Goal: Task Accomplishment & Management: Manage account settings

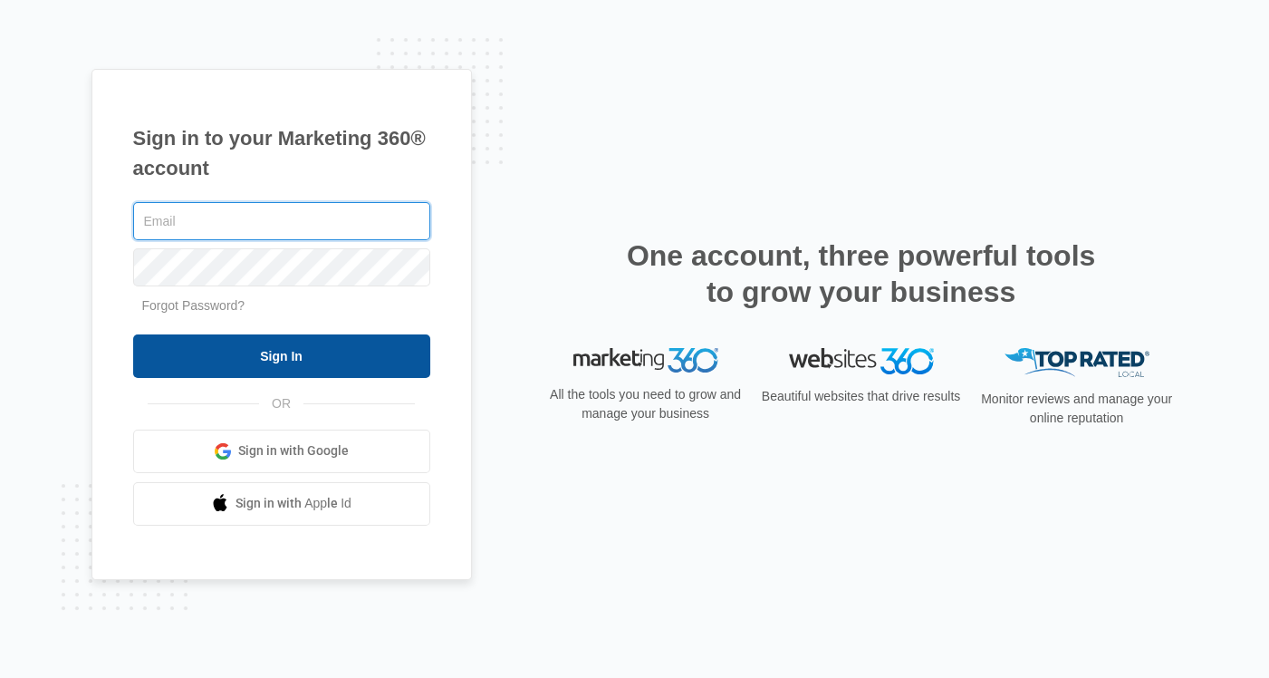
type input "[EMAIL_ADDRESS][DOMAIN_NAME]"
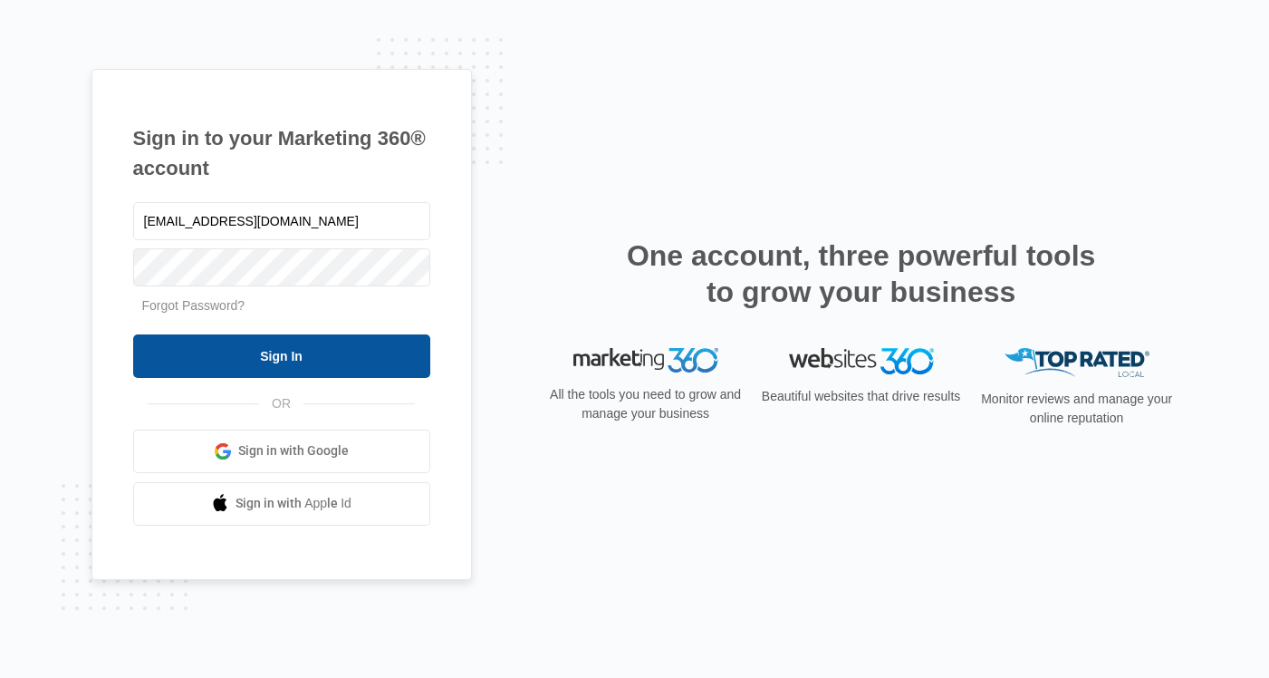
click at [349, 352] on input "Sign In" at bounding box center [281, 355] width 297 height 43
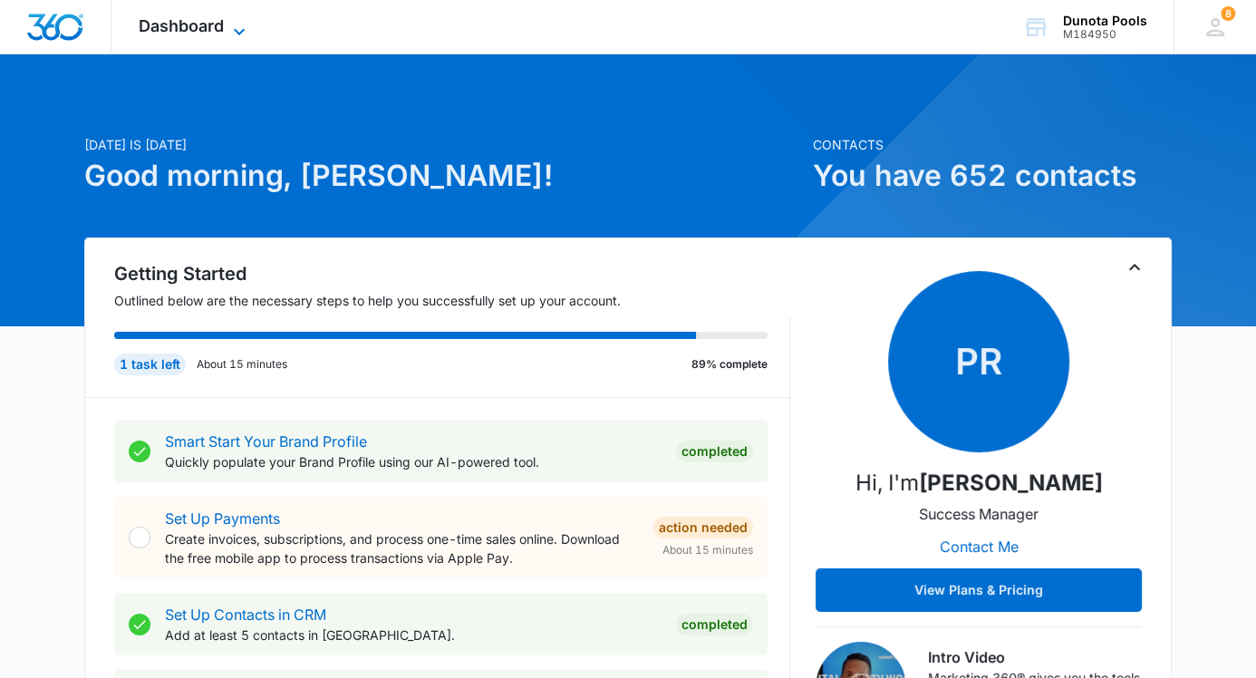
click at [234, 24] on icon at bounding box center [239, 32] width 22 height 22
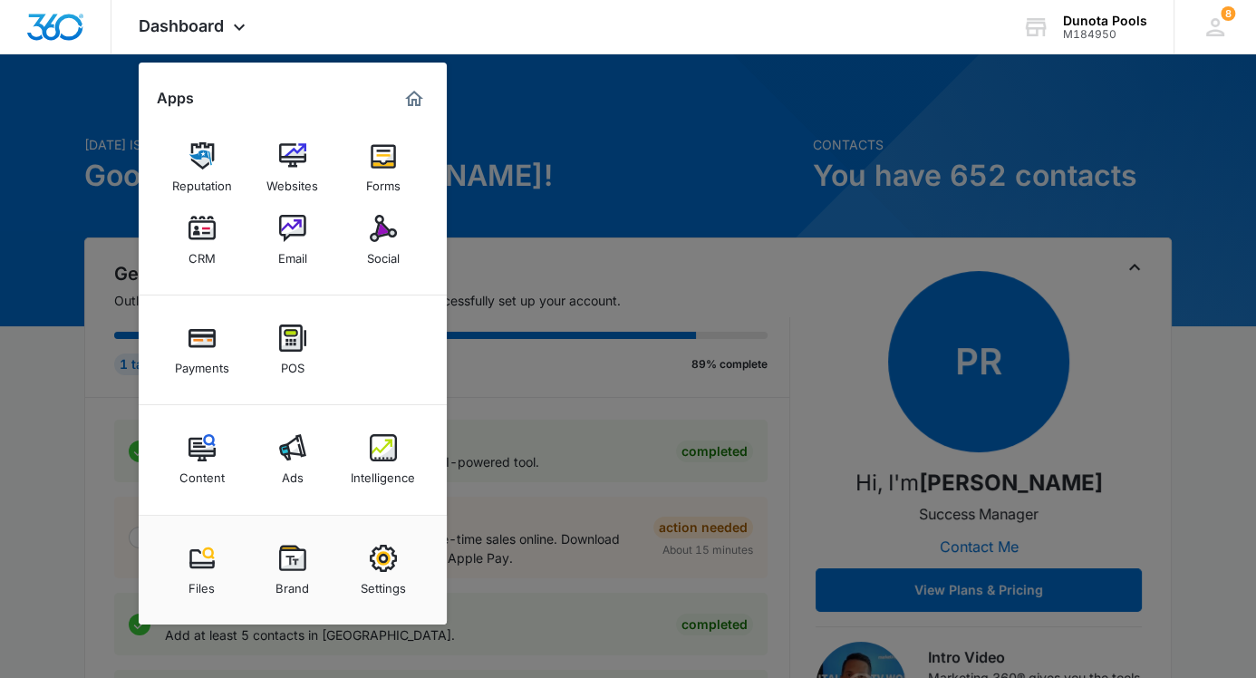
drag, startPoint x: 580, startPoint y: 121, endPoint x: 1023, endPoint y: 56, distance: 447.8
click at [580, 121] on div at bounding box center [628, 339] width 1256 height 678
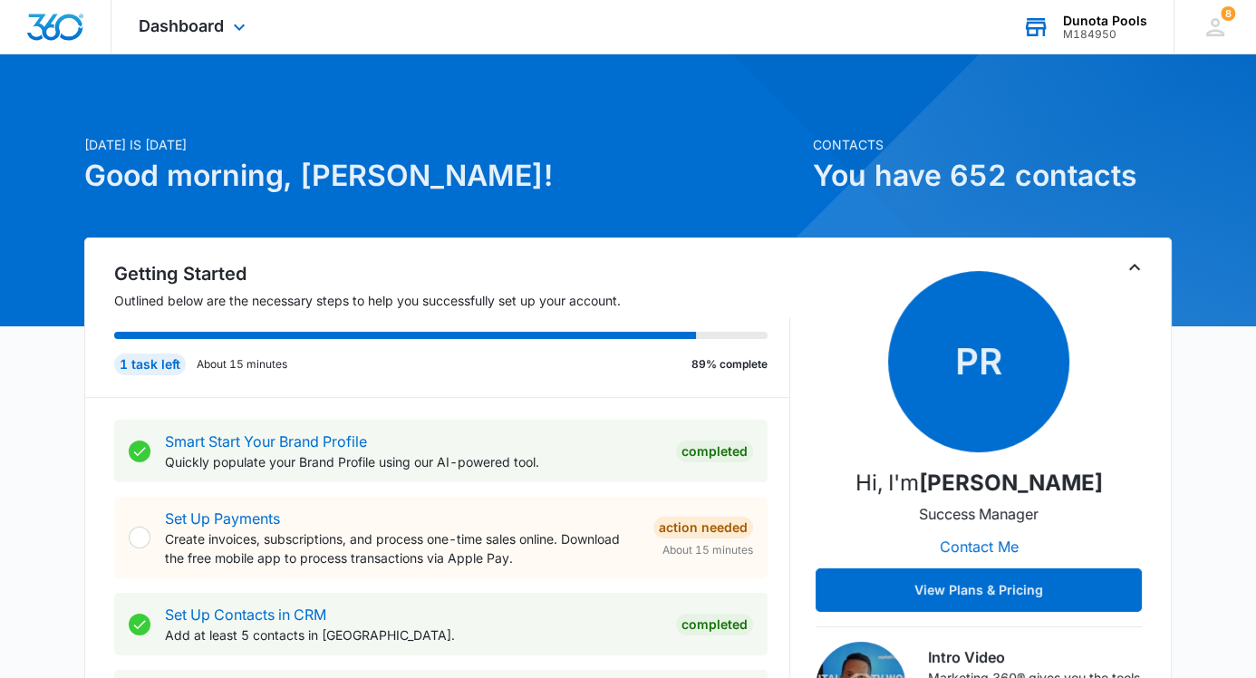
click at [1097, 21] on div "Dunota Pools" at bounding box center [1105, 21] width 84 height 14
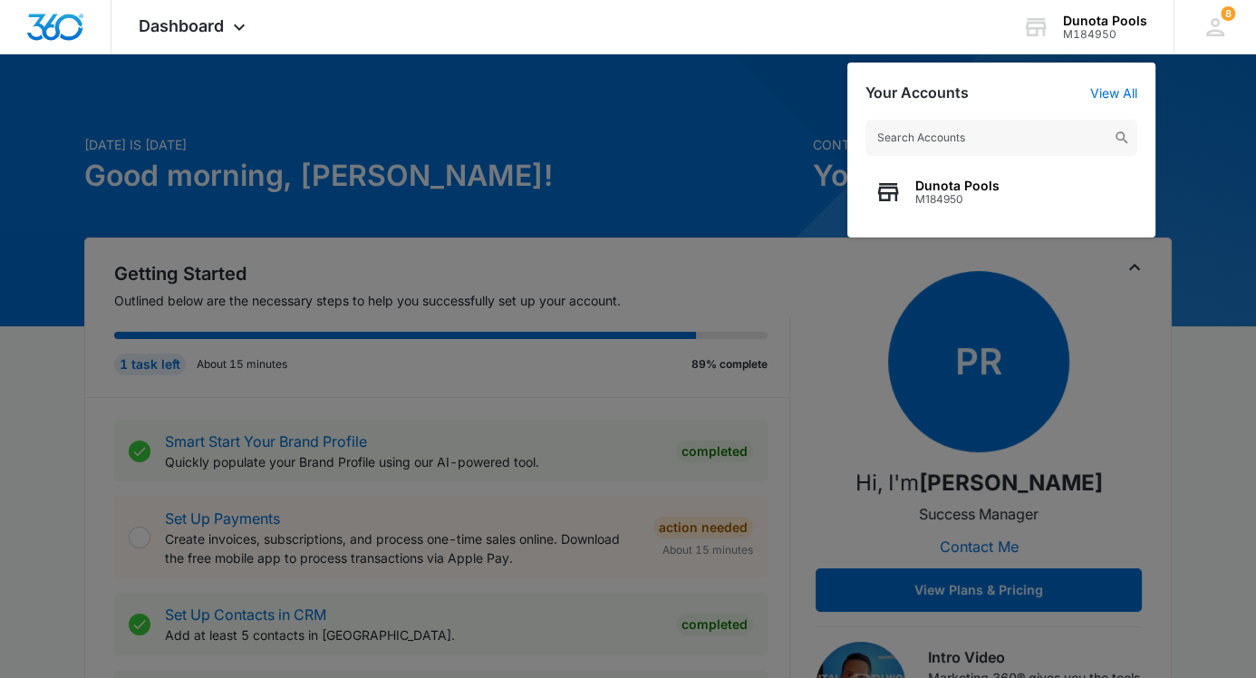
click at [650, 134] on div at bounding box center [628, 339] width 1256 height 678
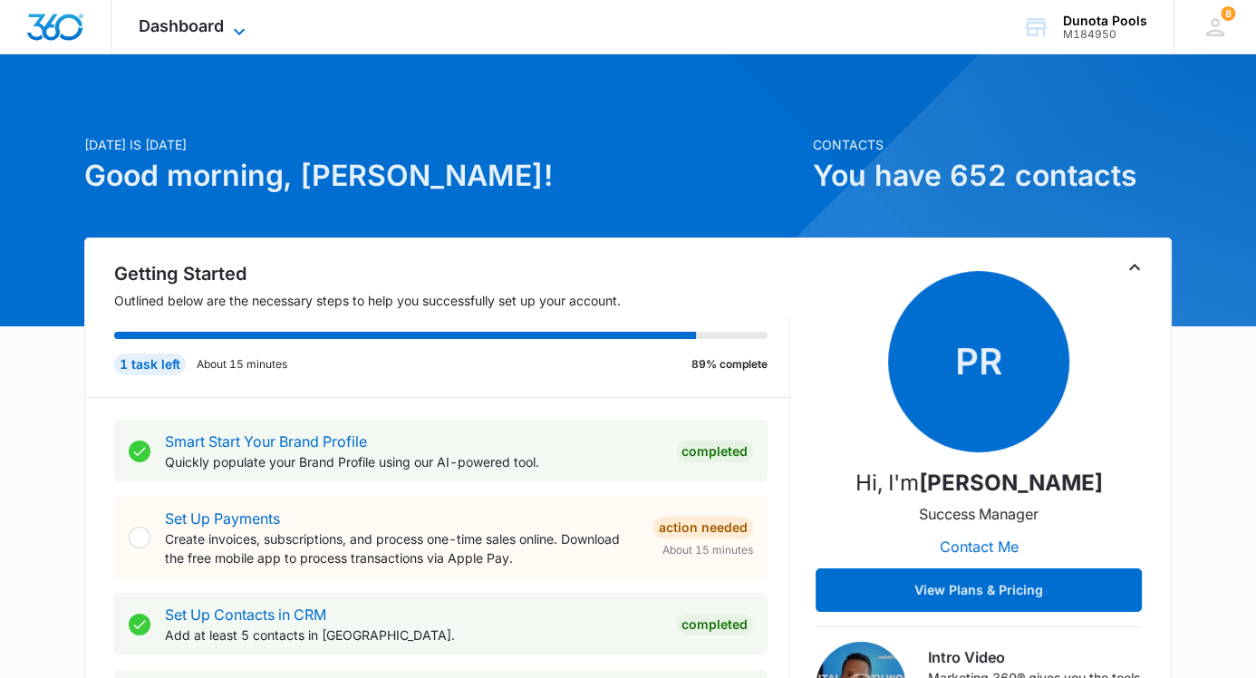
click at [204, 32] on span "Dashboard" at bounding box center [181, 25] width 85 height 19
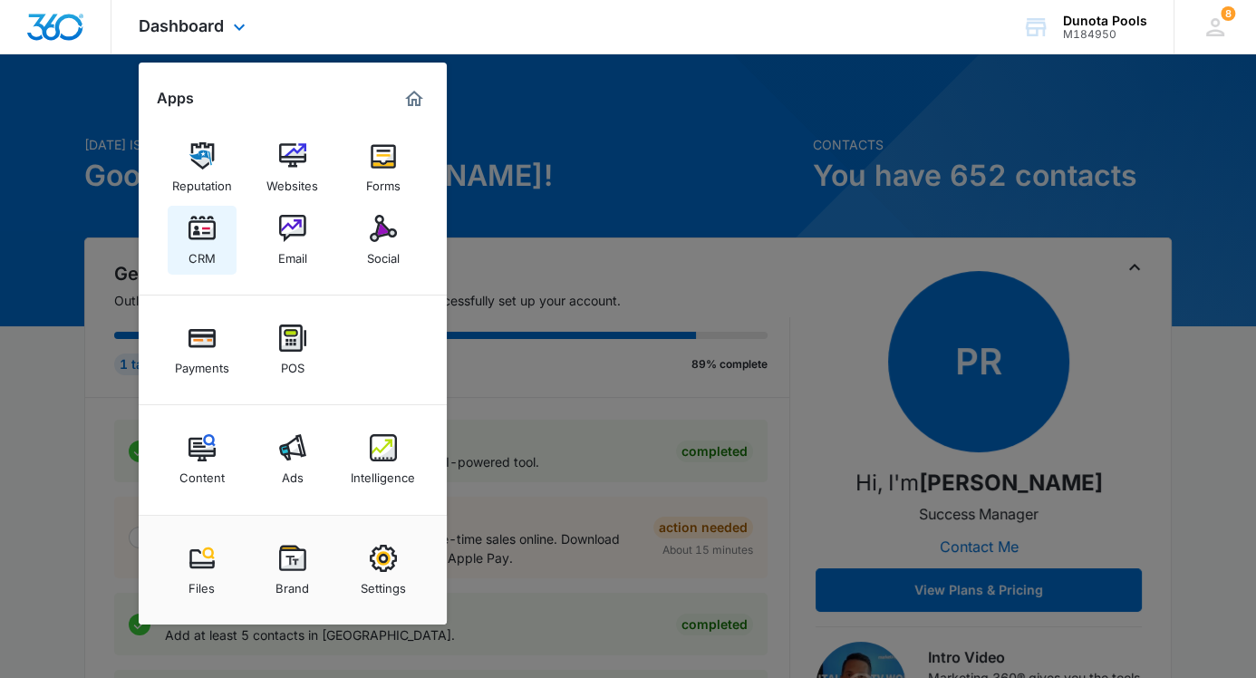
click at [196, 235] on img at bounding box center [201, 228] width 27 height 27
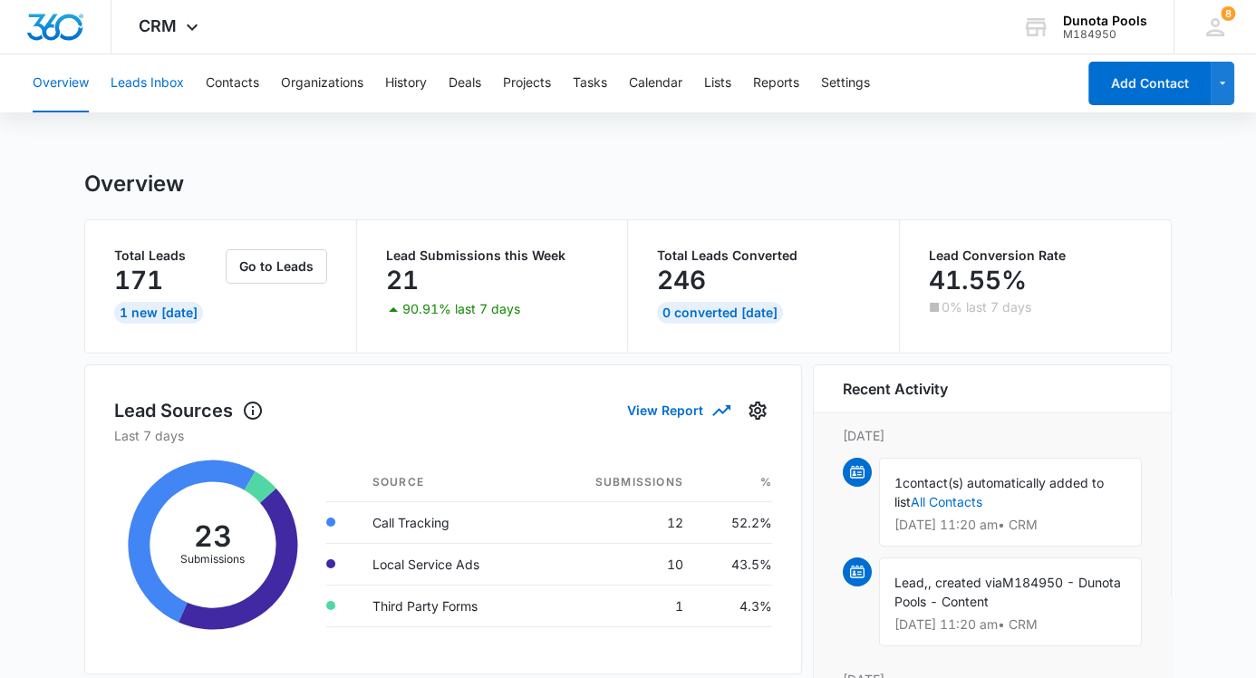
click at [147, 81] on button "Leads Inbox" at bounding box center [147, 83] width 73 height 58
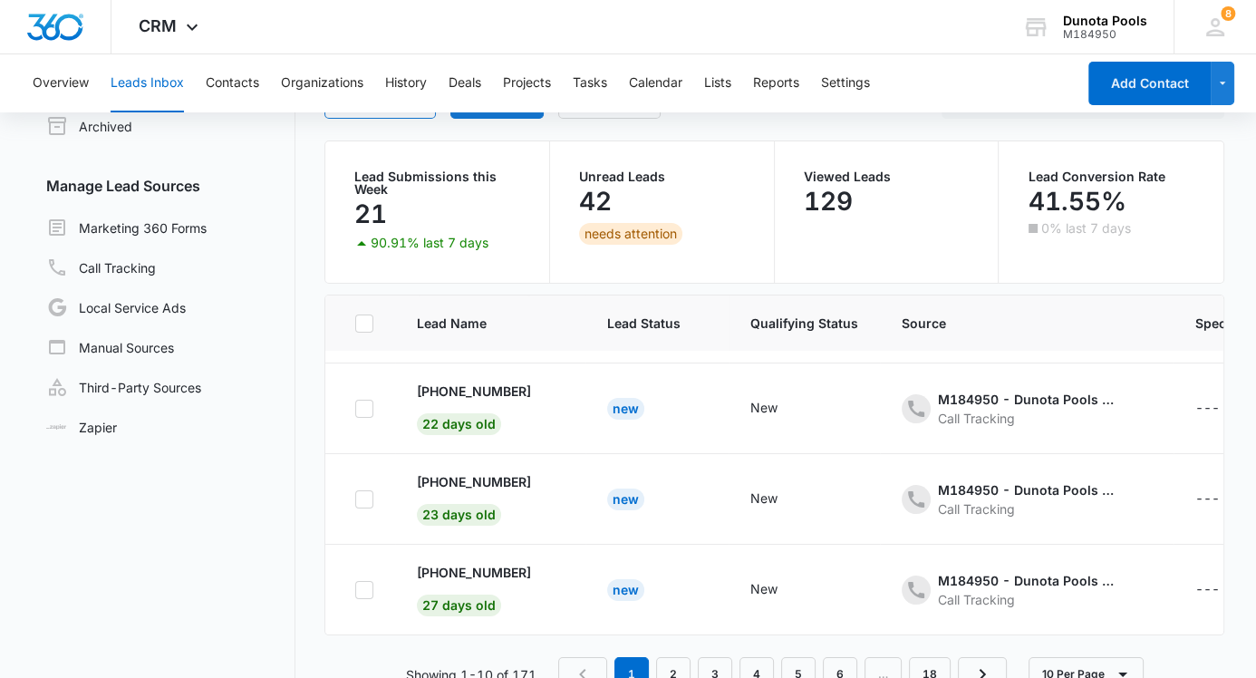
scroll to position [151, 0]
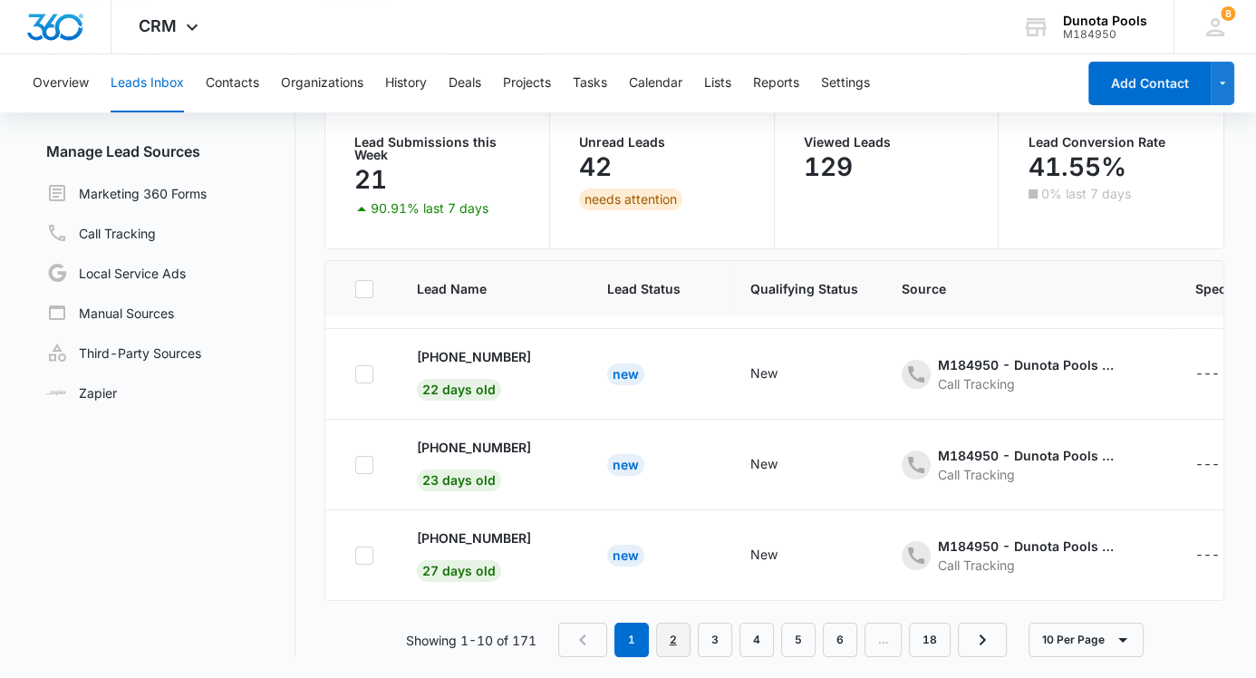
click at [675, 632] on link "2" at bounding box center [673, 639] width 34 height 34
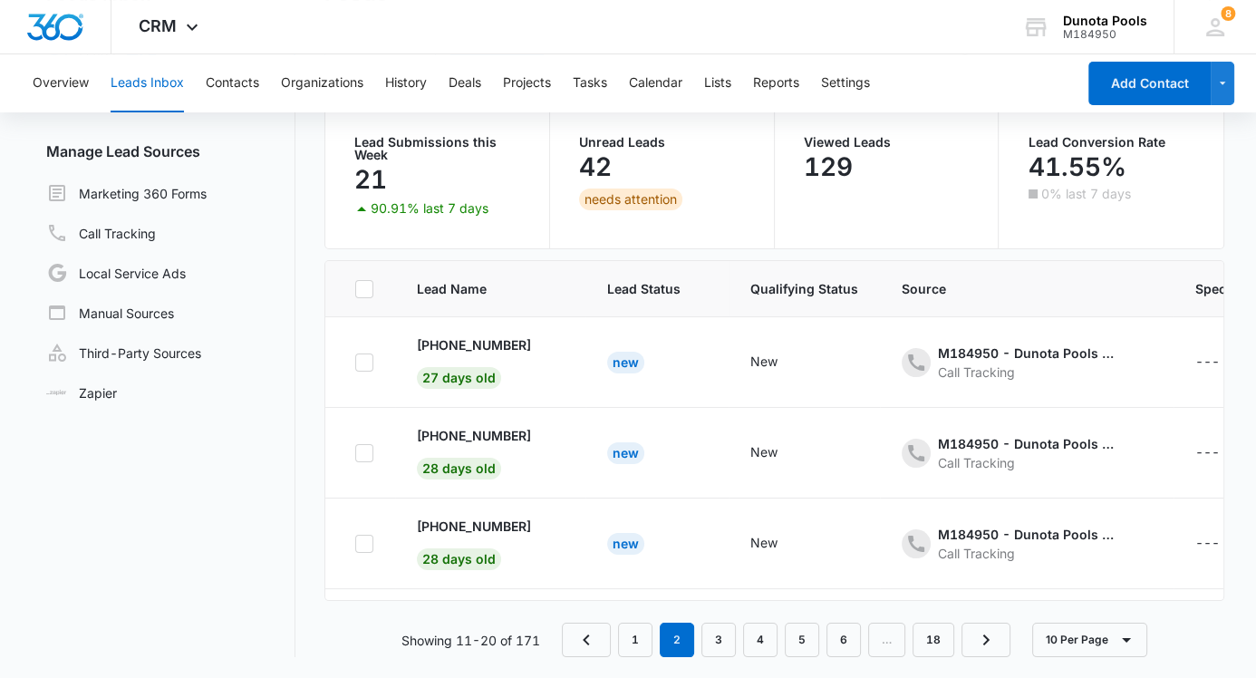
scroll to position [633, 0]
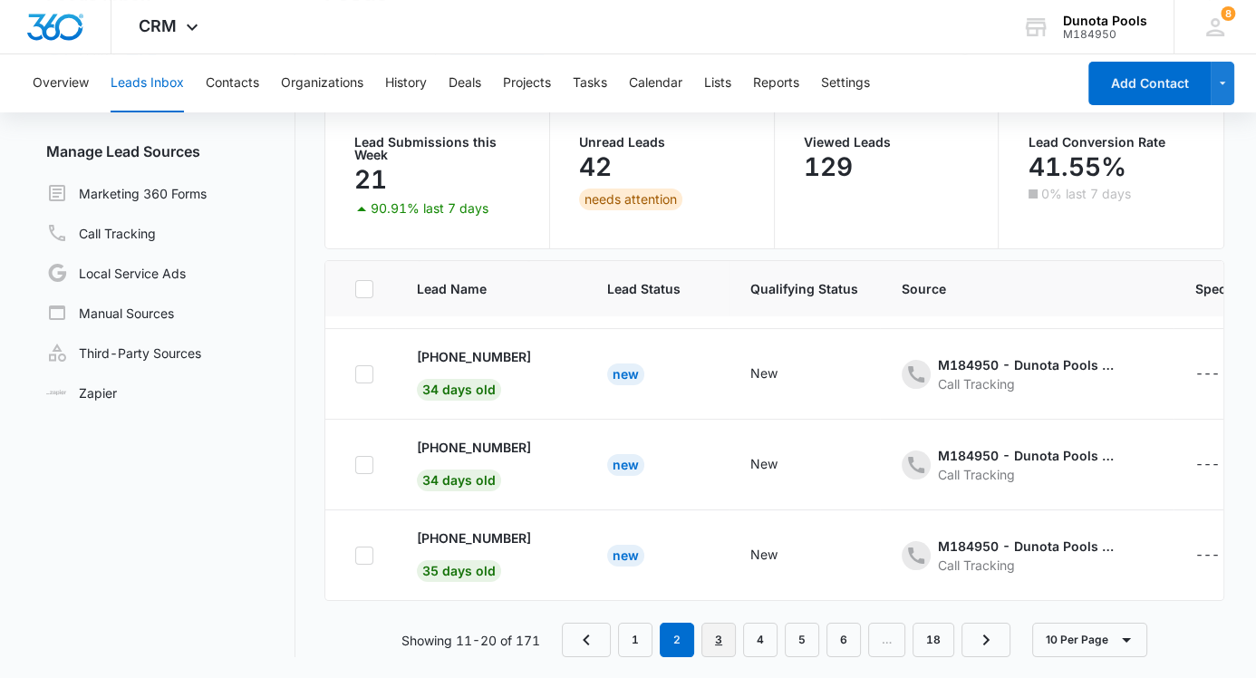
click at [717, 636] on link "3" at bounding box center [718, 639] width 34 height 34
click at [756, 637] on link "4" at bounding box center [760, 639] width 34 height 34
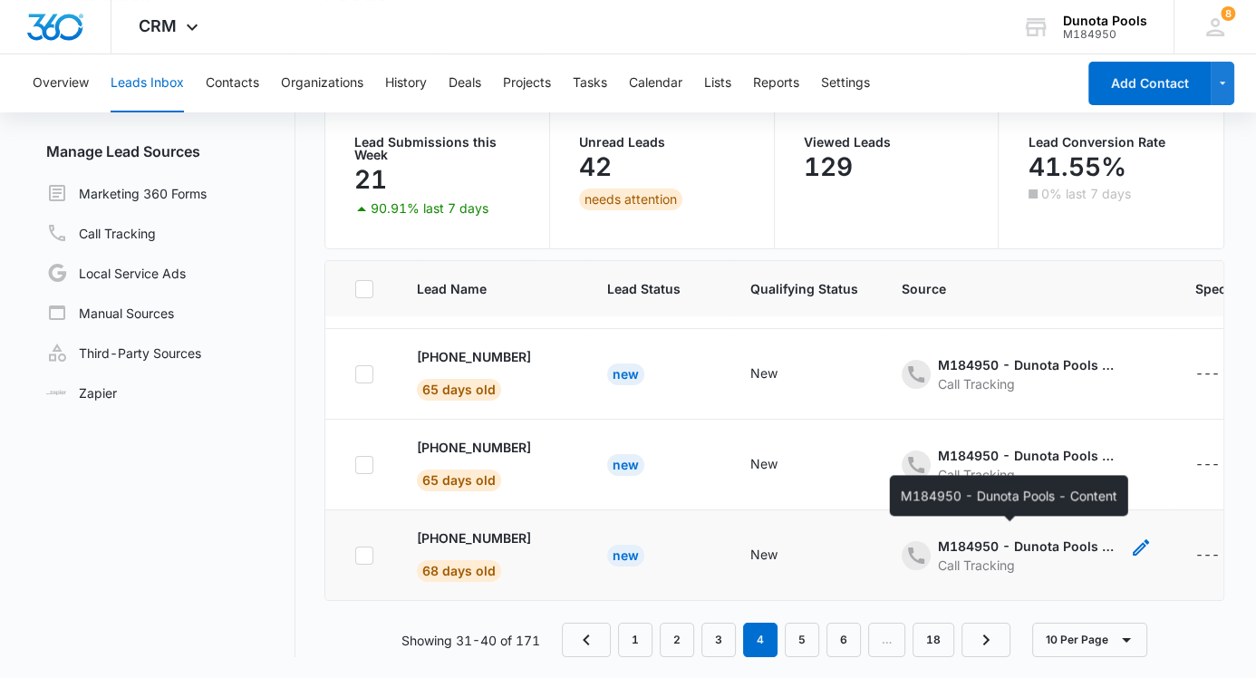
scroll to position [0, 0]
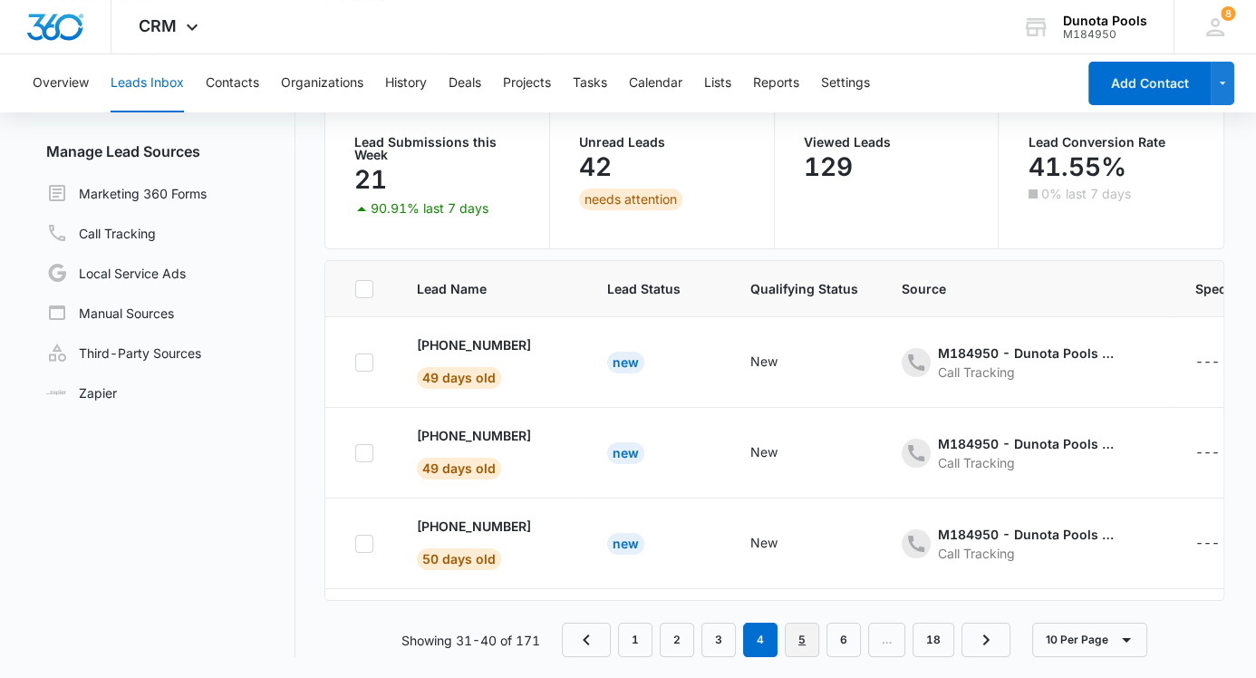
click at [807, 640] on link "5" at bounding box center [802, 639] width 34 height 34
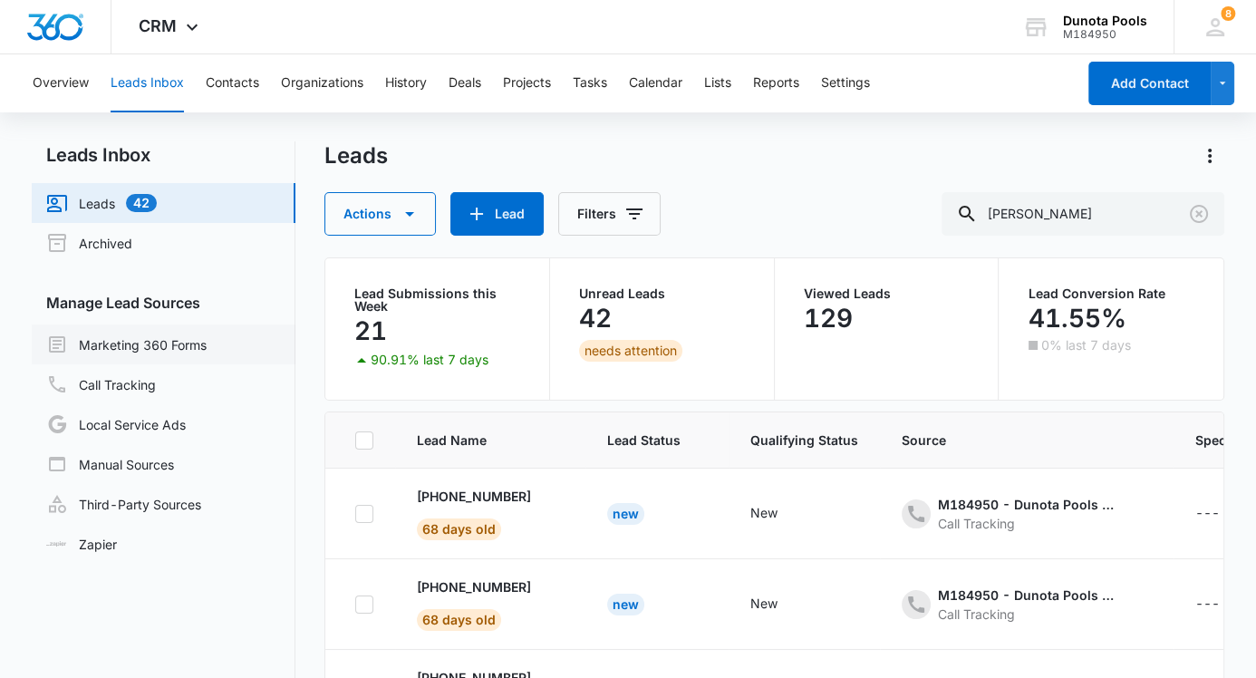
click at [181, 355] on link "Marketing 360 Forms" at bounding box center [126, 344] width 160 height 22
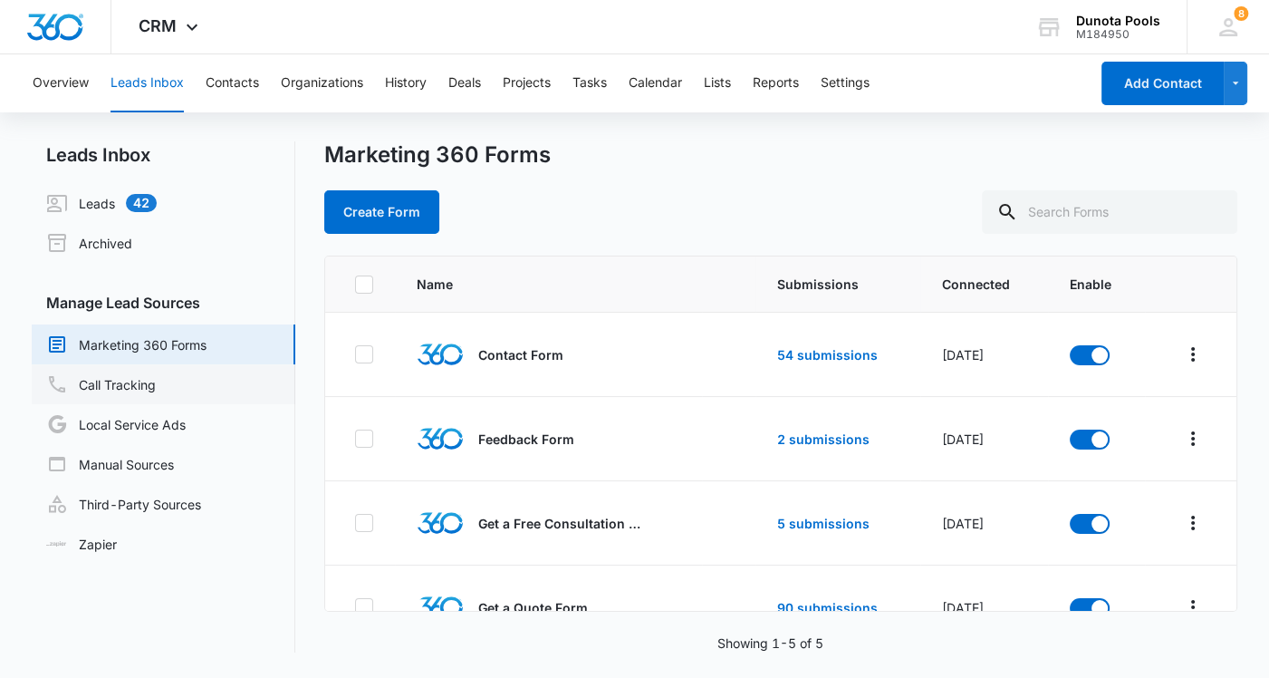
click at [156, 379] on link "Call Tracking" at bounding box center [101, 384] width 110 height 22
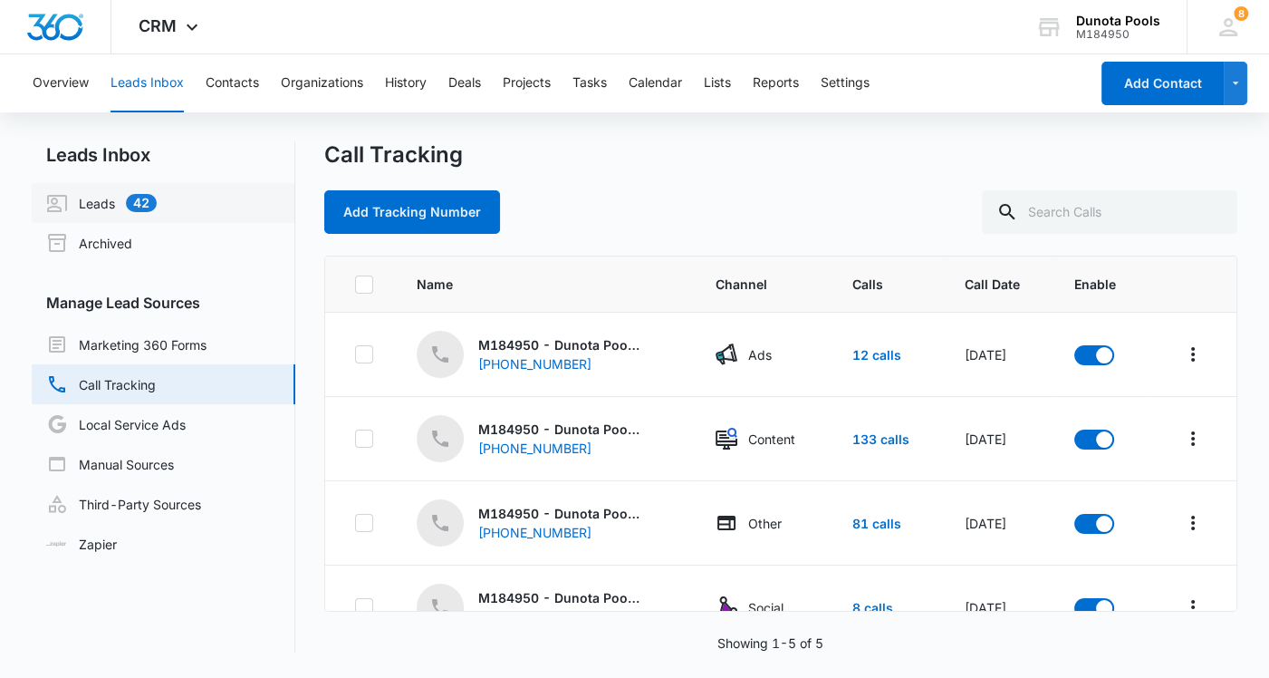
click at [93, 207] on link "Leads 42" at bounding box center [101, 203] width 111 height 22
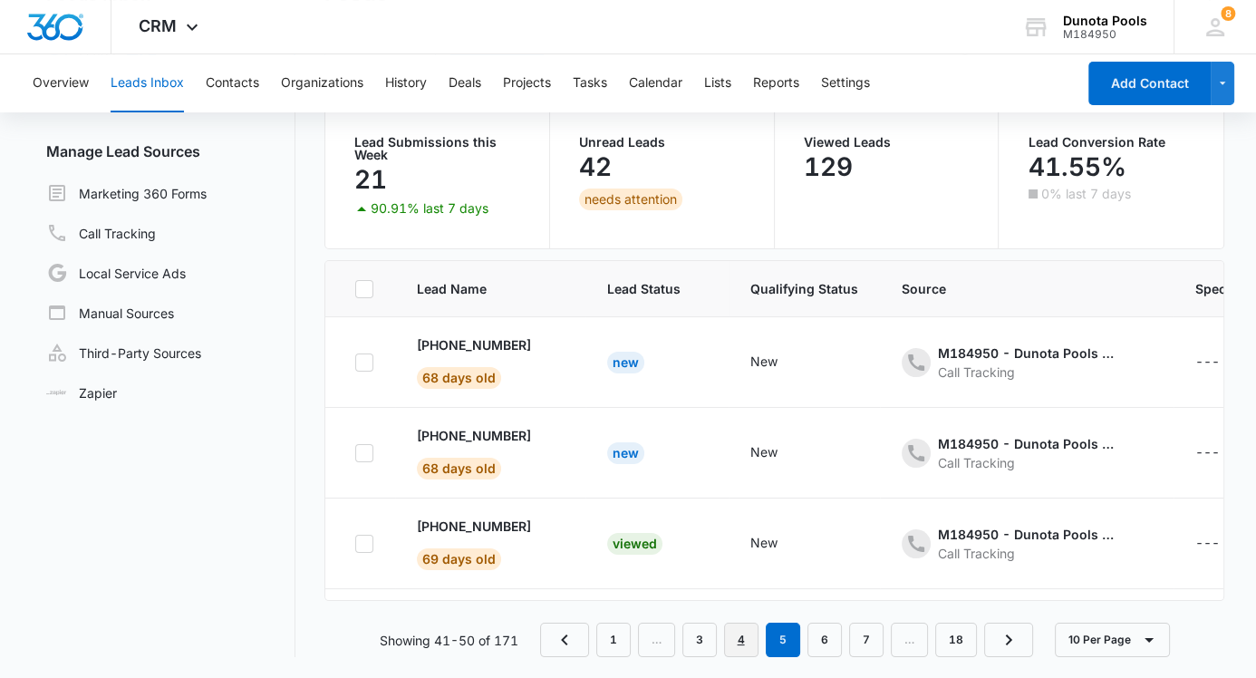
click at [736, 641] on link "4" at bounding box center [741, 639] width 34 height 34
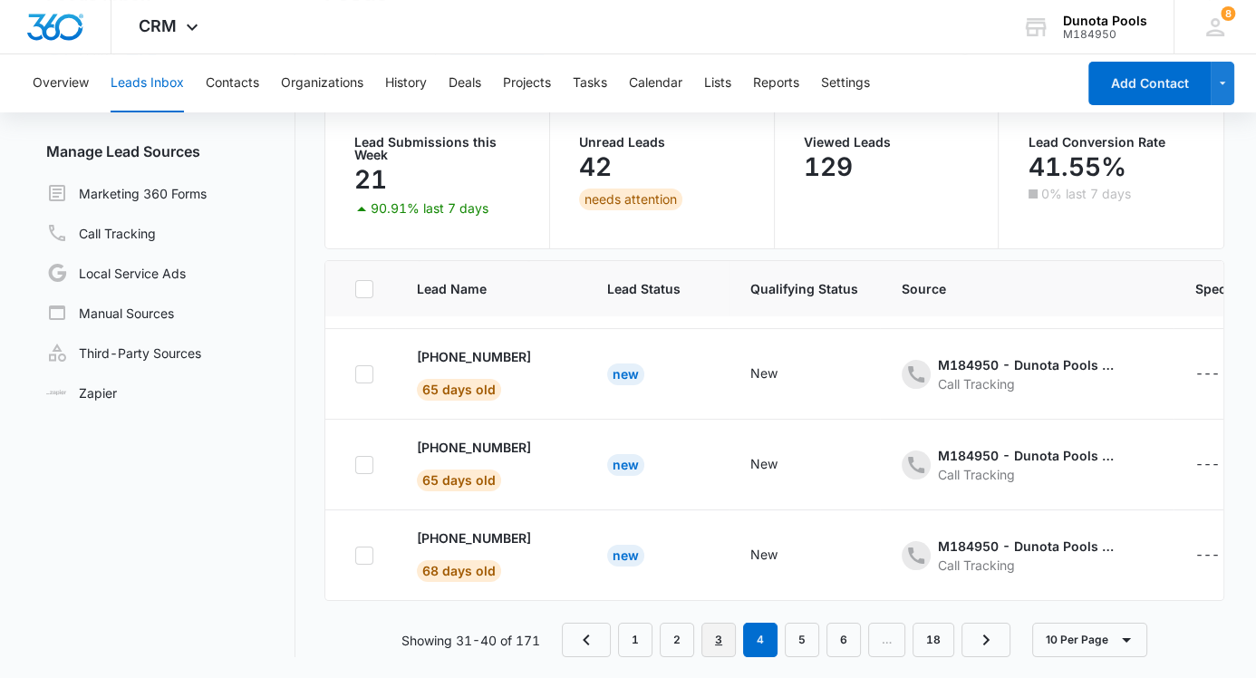
click at [718, 632] on link "3" at bounding box center [718, 639] width 34 height 34
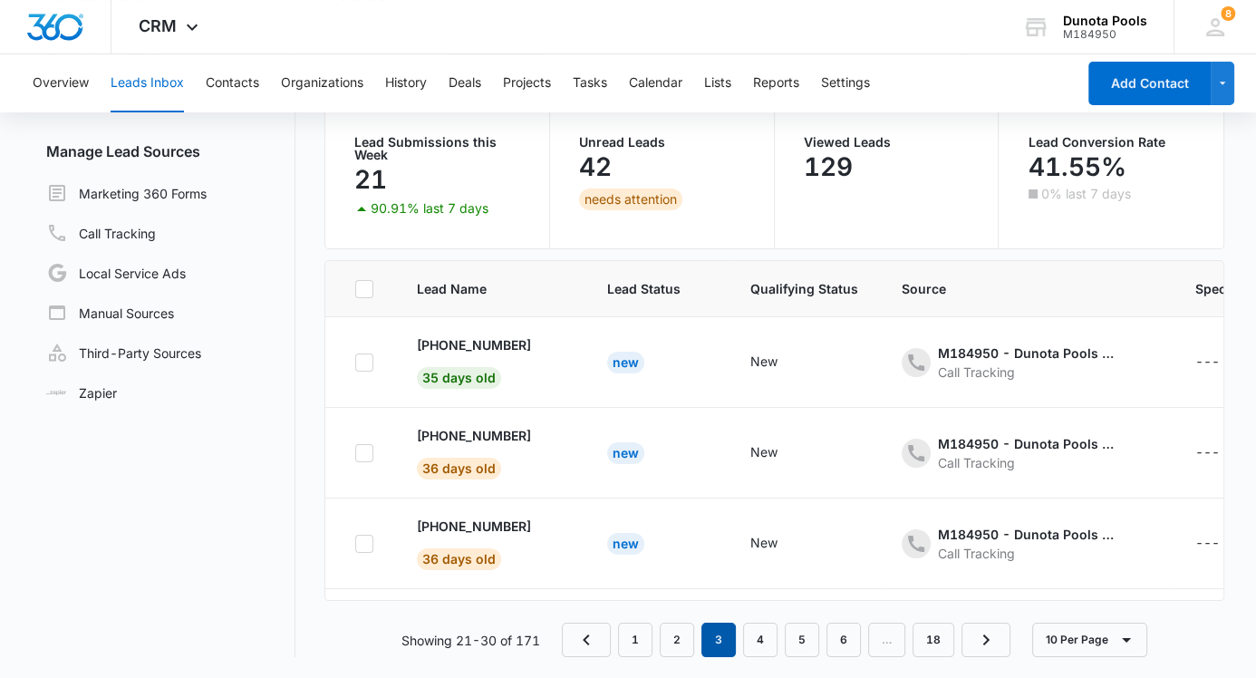
click at [713, 631] on em "3" at bounding box center [718, 639] width 34 height 34
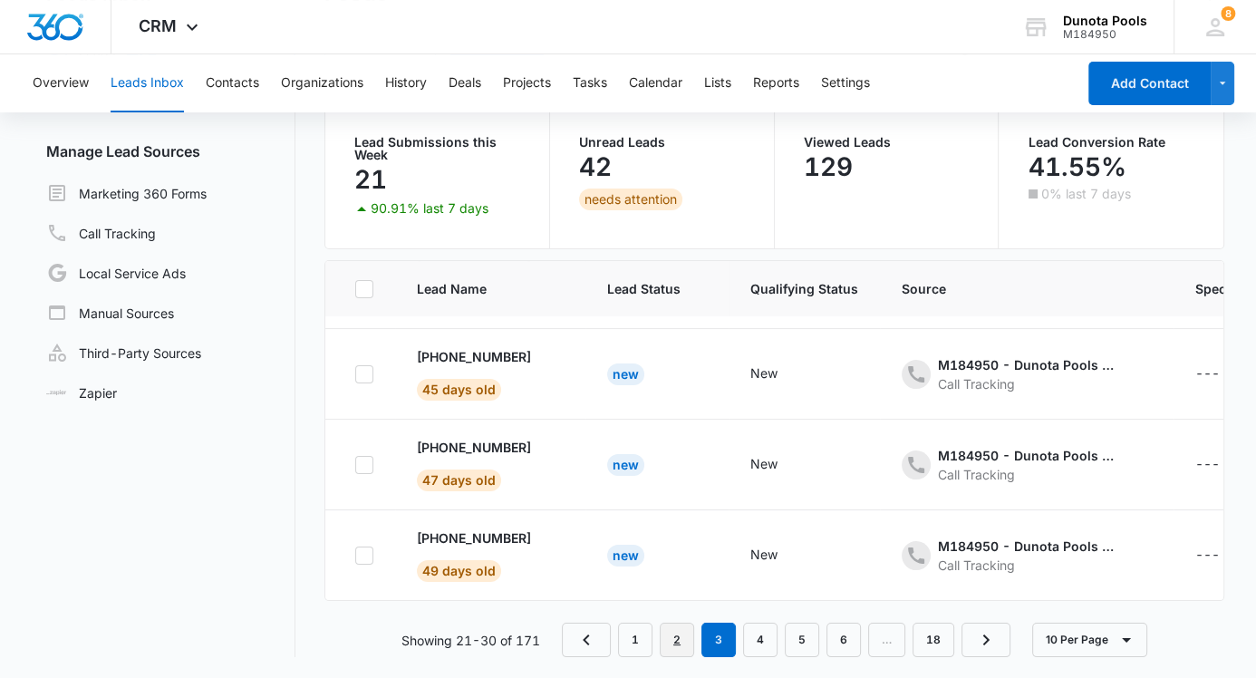
click at [678, 641] on link "2" at bounding box center [677, 639] width 34 height 34
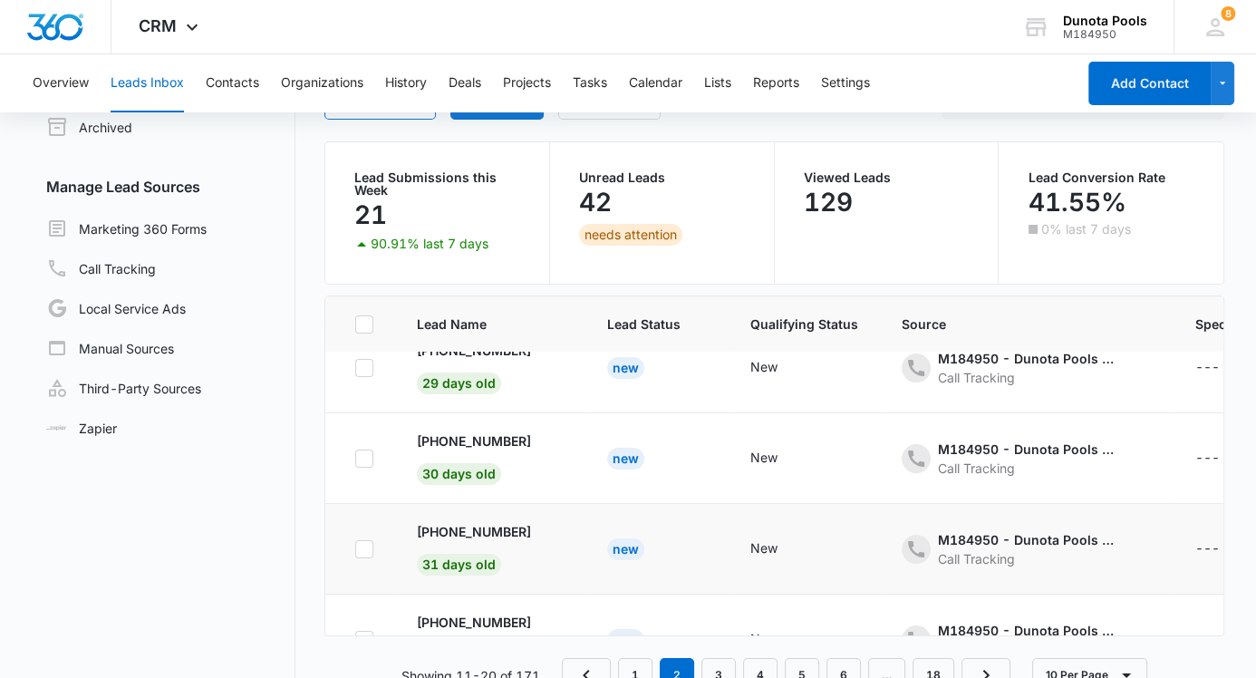
scroll to position [151, 0]
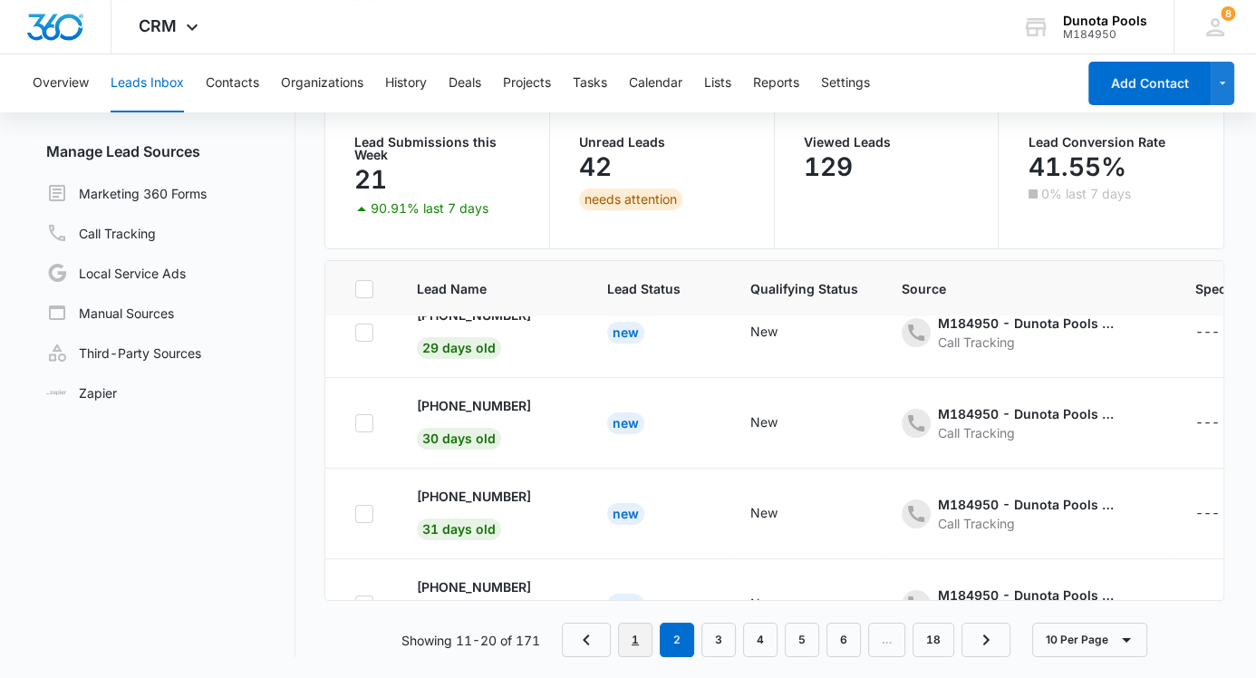
click at [639, 631] on link "1" at bounding box center [635, 639] width 34 height 34
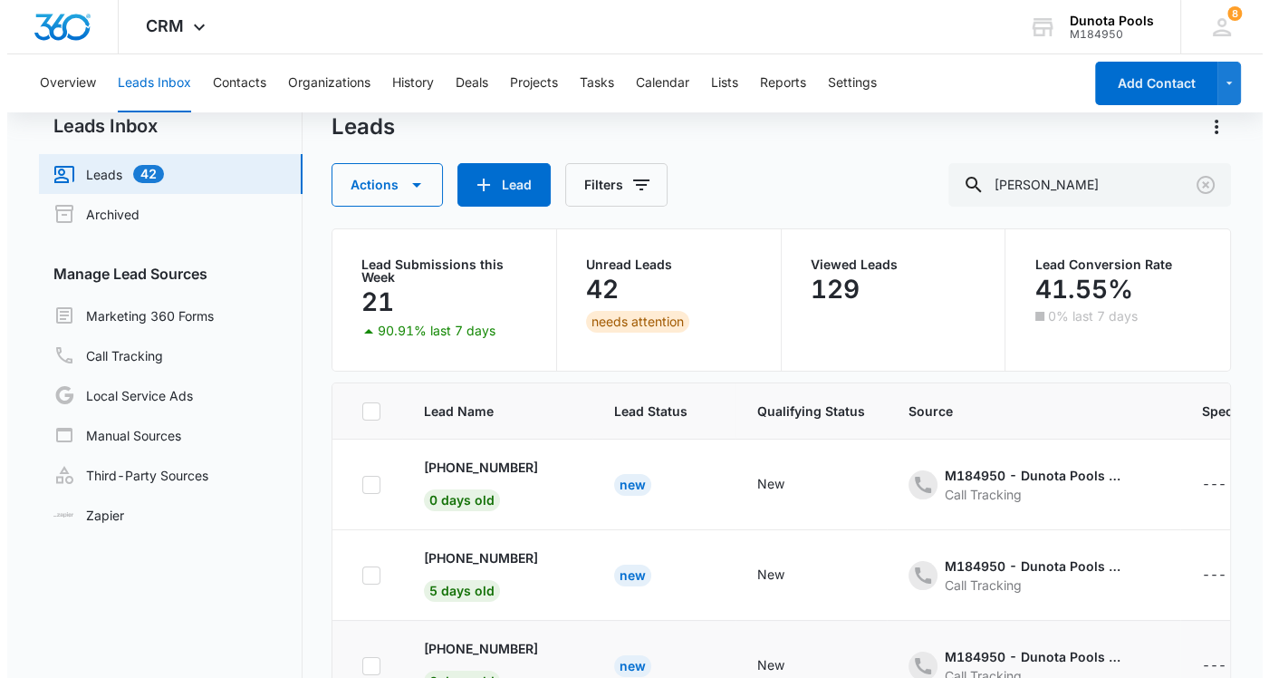
scroll to position [0, 0]
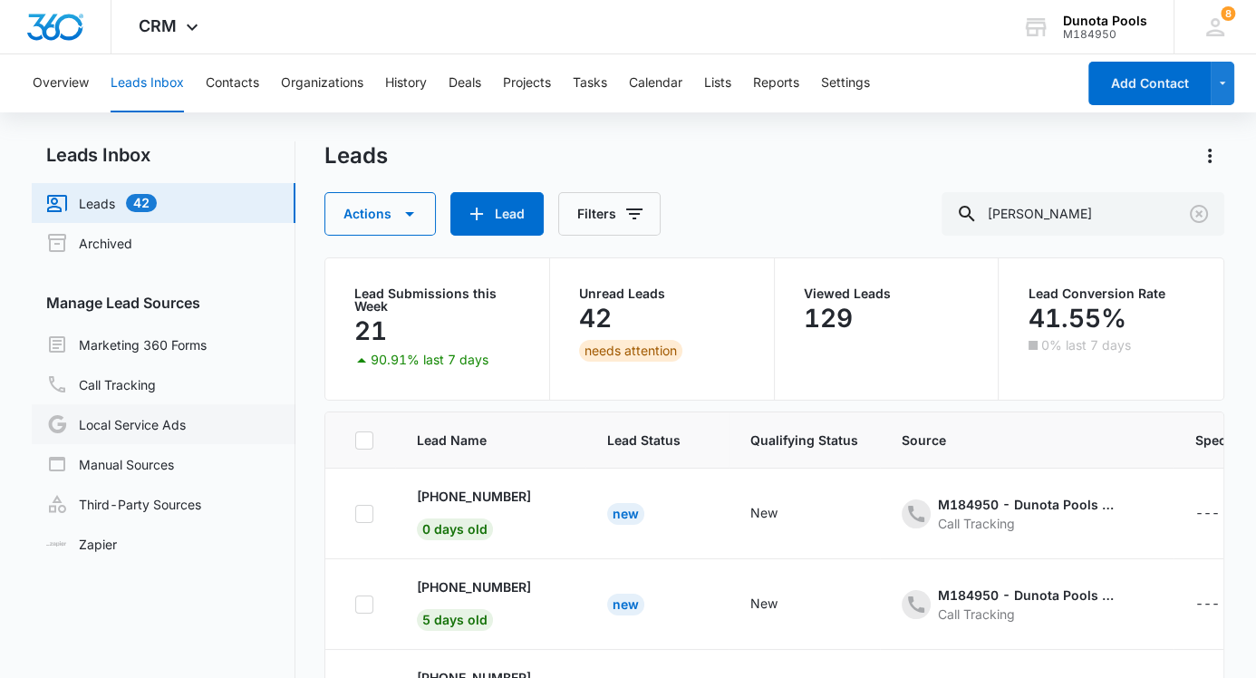
click at [158, 413] on link "Local Service Ads" at bounding box center [116, 424] width 140 height 22
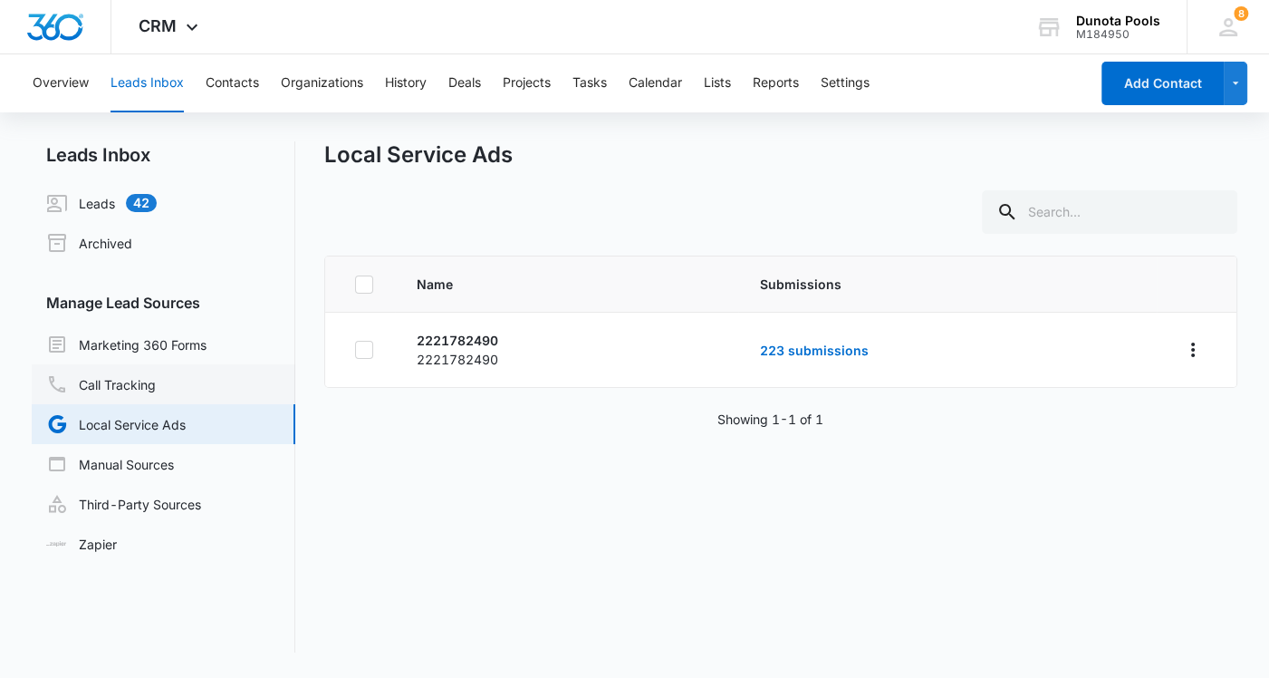
click at [156, 378] on link "Call Tracking" at bounding box center [101, 384] width 110 height 22
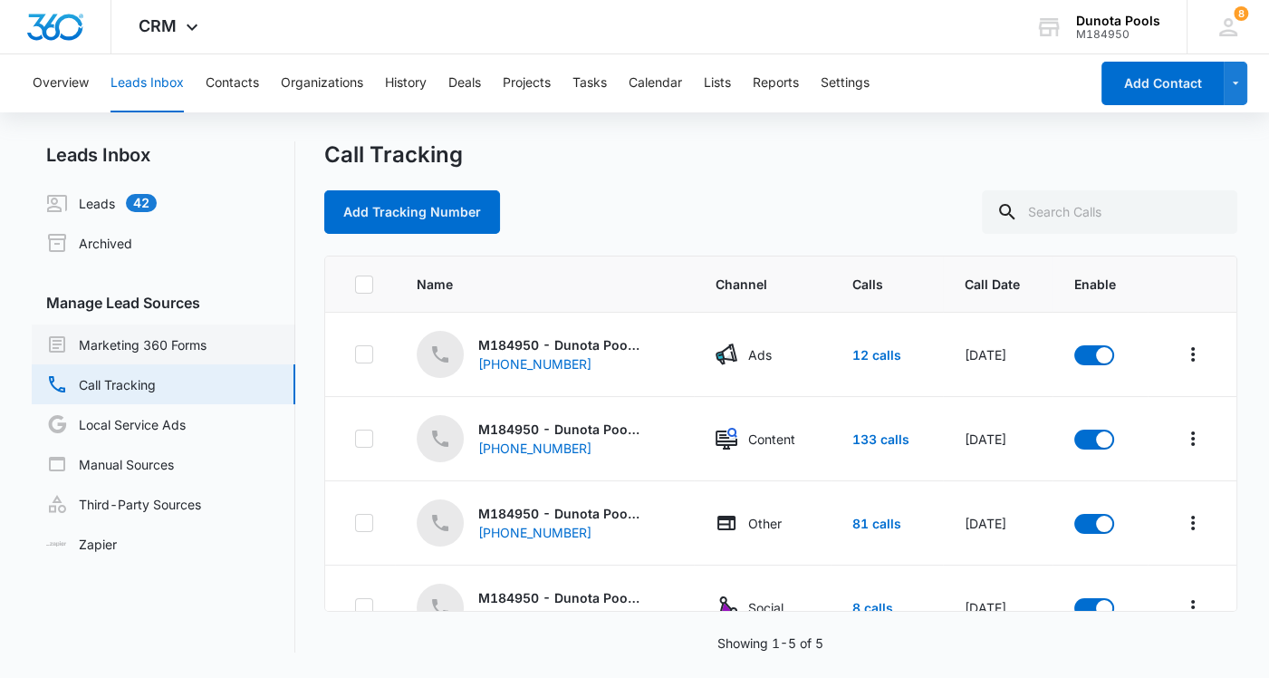
click at [152, 342] on link "Marketing 360 Forms" at bounding box center [126, 344] width 160 height 22
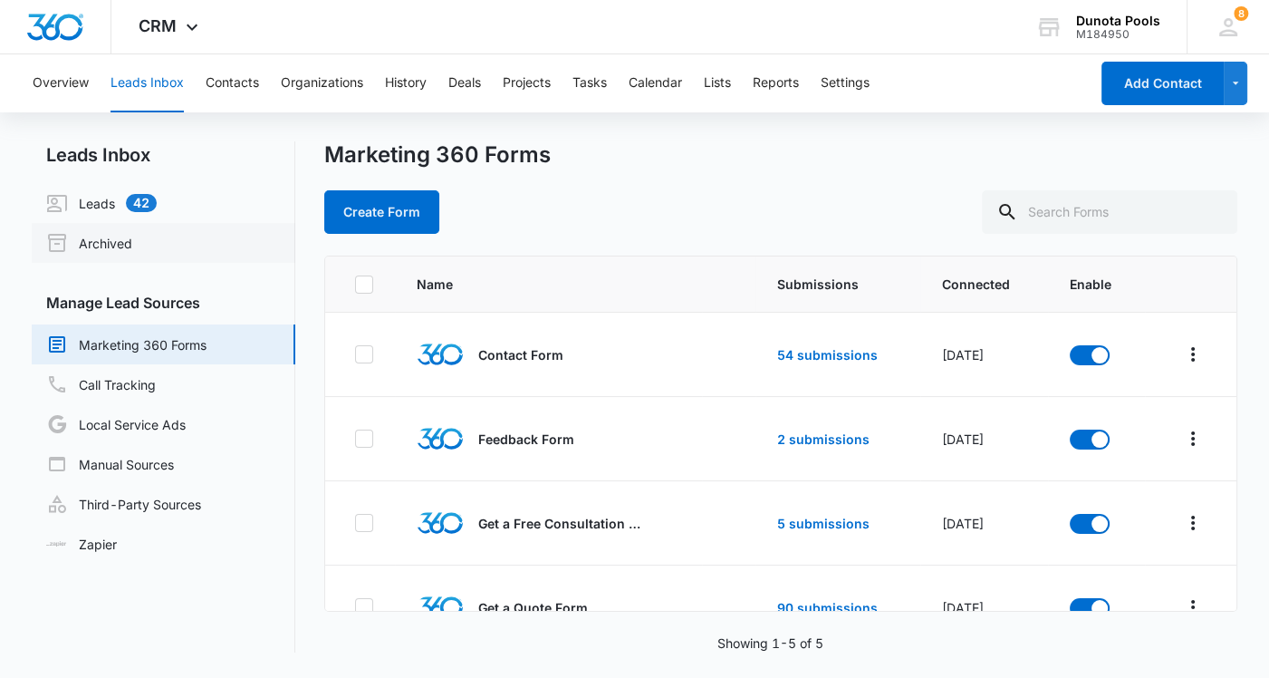
click at [132, 244] on link "Archived" at bounding box center [89, 243] width 86 height 22
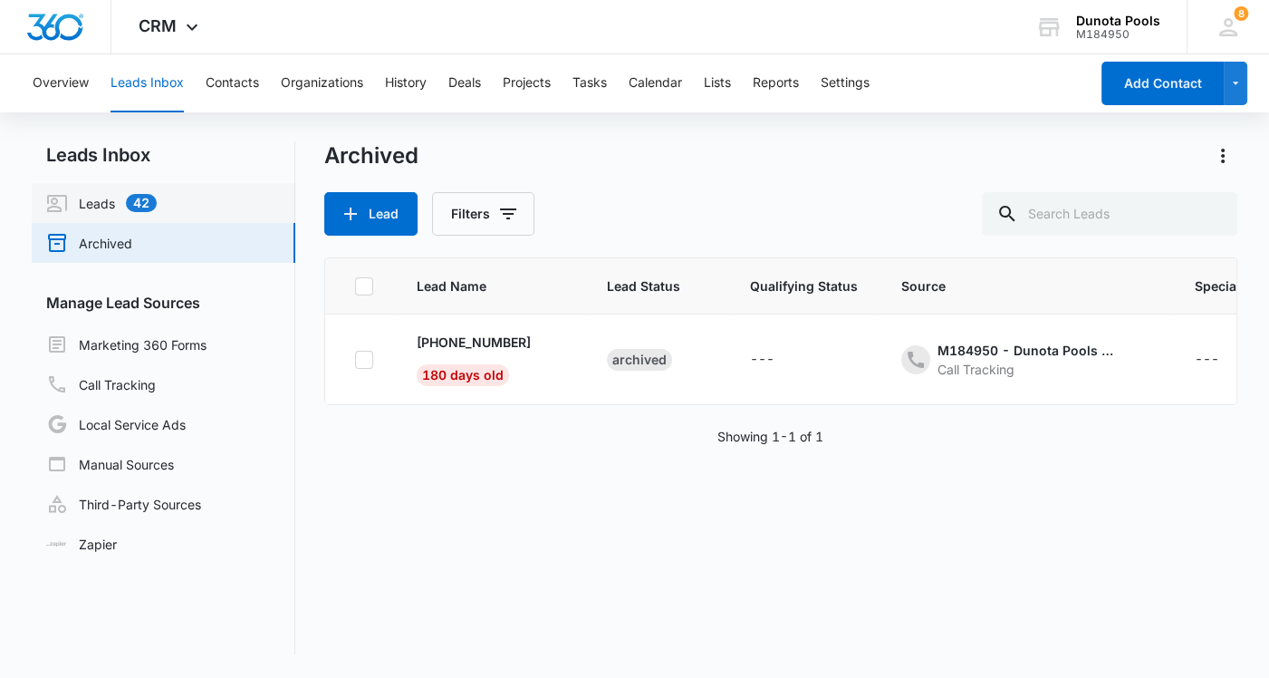
click at [94, 207] on link "Leads 42" at bounding box center [101, 203] width 111 height 22
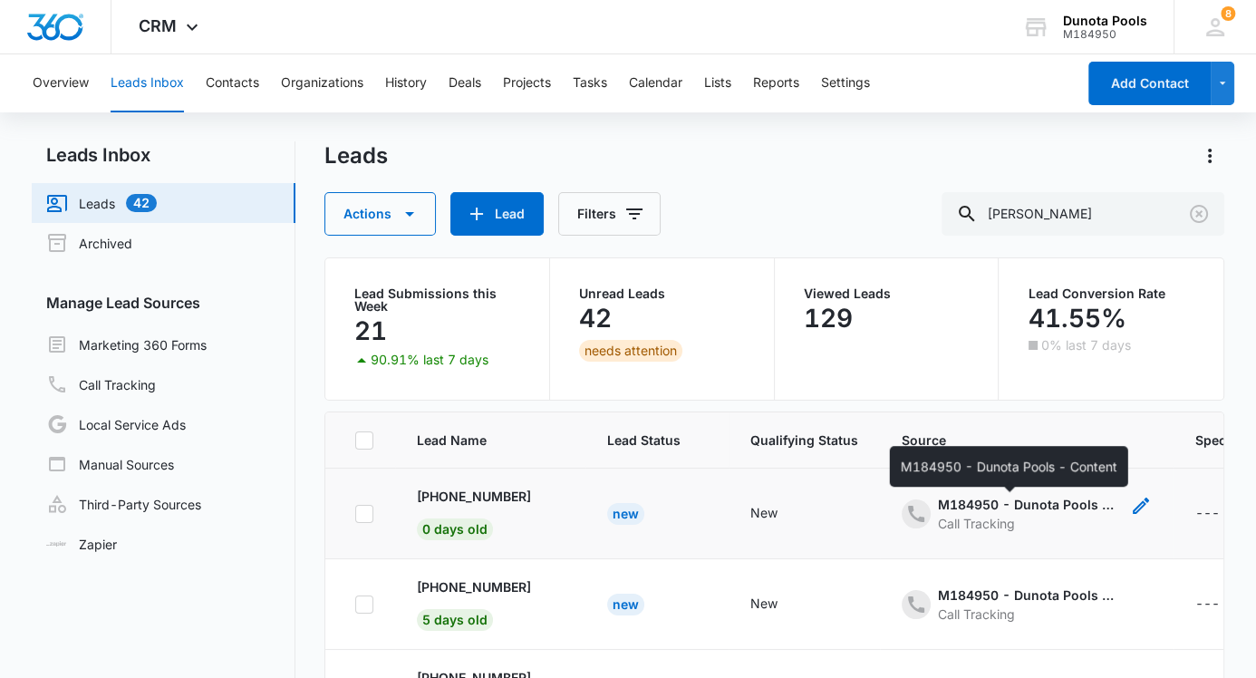
click at [957, 509] on div "M184950 - Dunota Pools - Content" at bounding box center [1028, 504] width 181 height 19
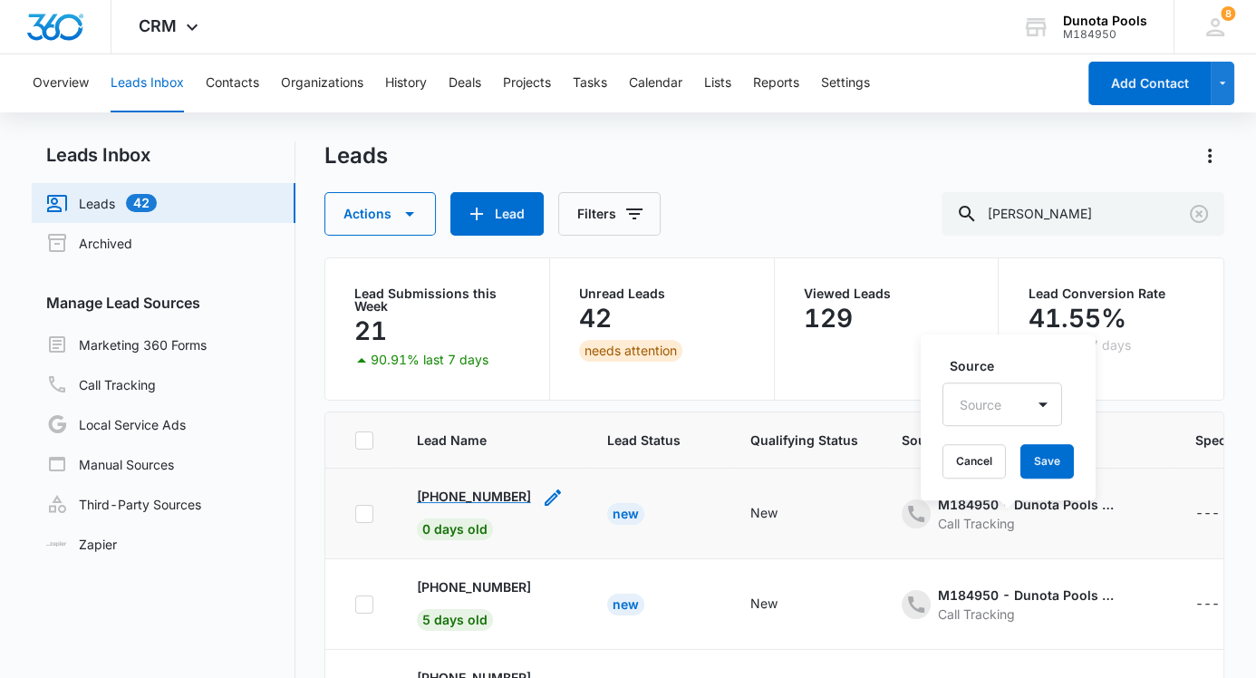
click at [482, 492] on p "[PHONE_NUMBER]" at bounding box center [474, 495] width 114 height 19
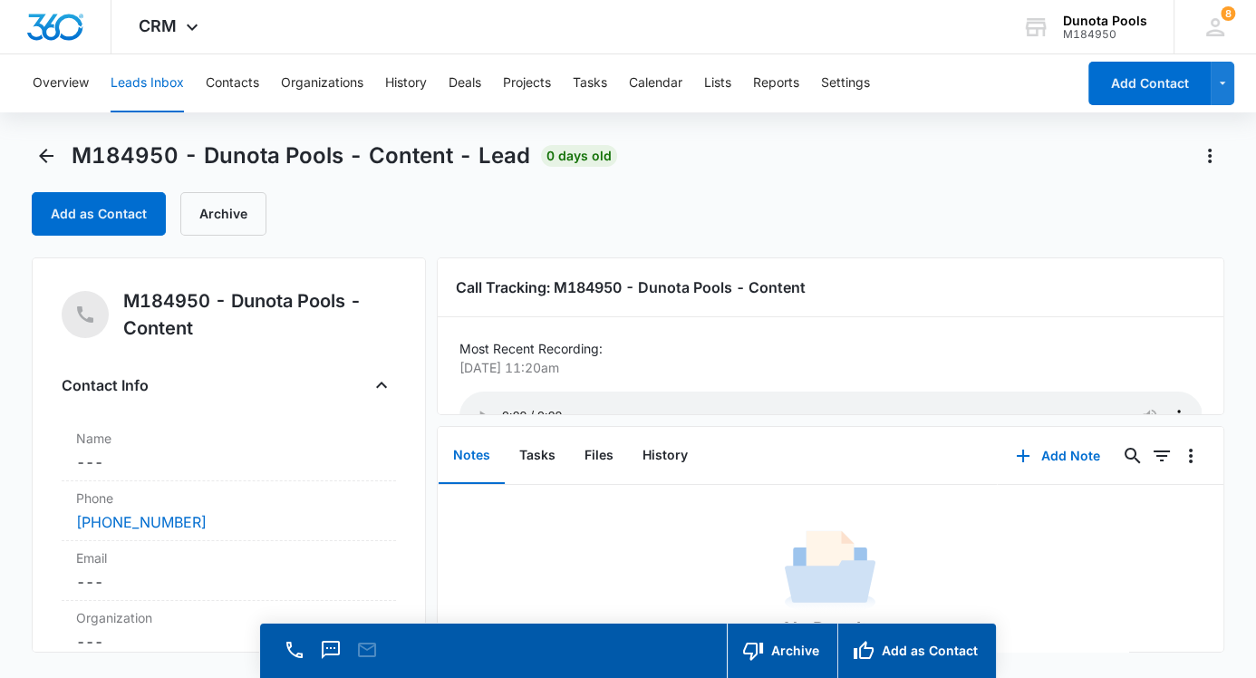
scroll to position [53, 0]
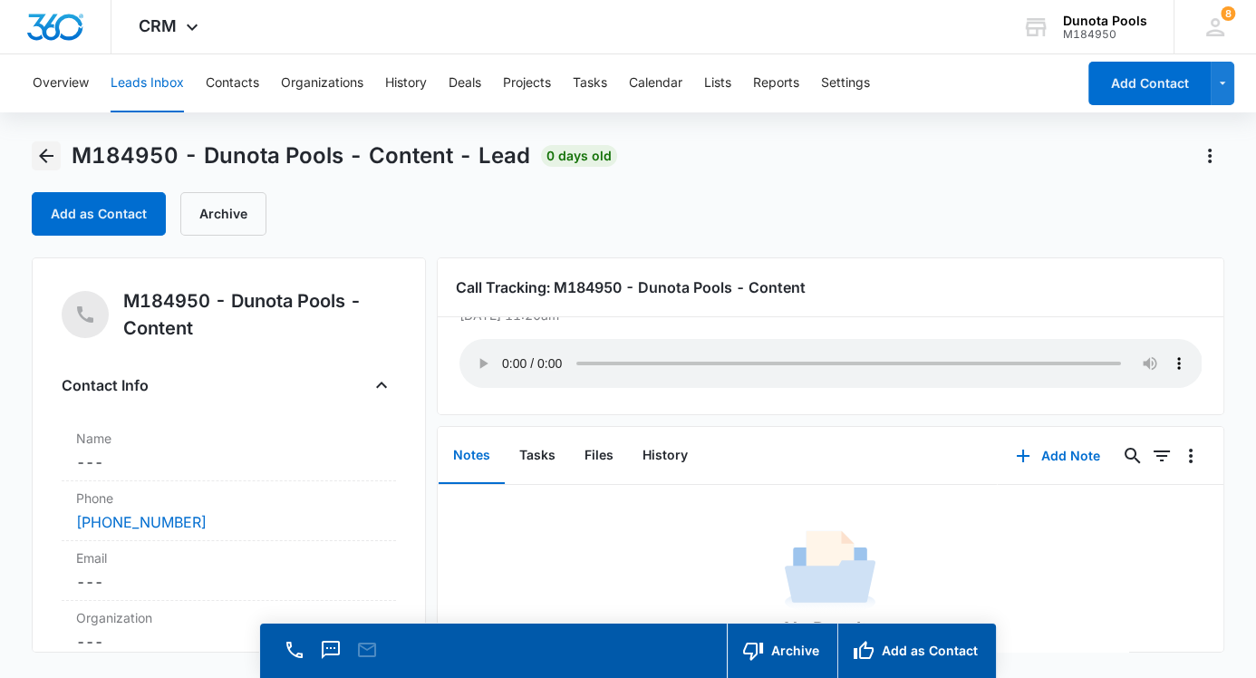
click at [42, 162] on icon "Back" at bounding box center [46, 156] width 22 height 22
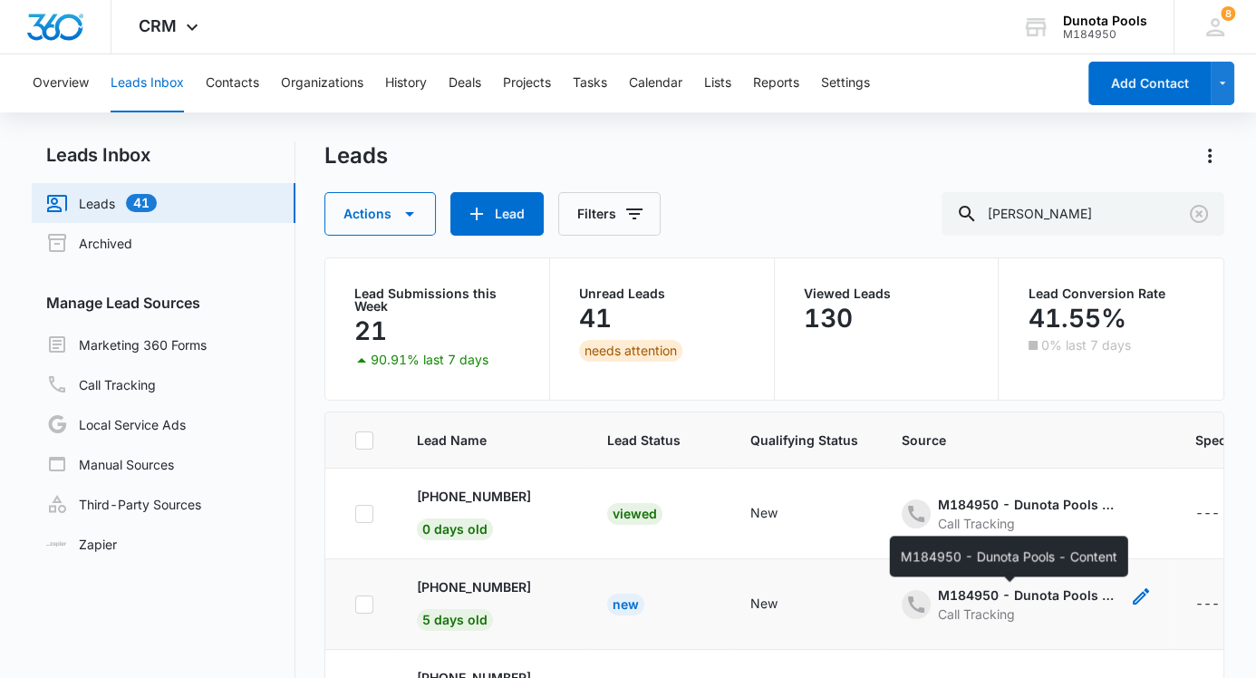
click at [960, 594] on div "M184950 - Dunota Pools - Content" at bounding box center [1028, 594] width 181 height 19
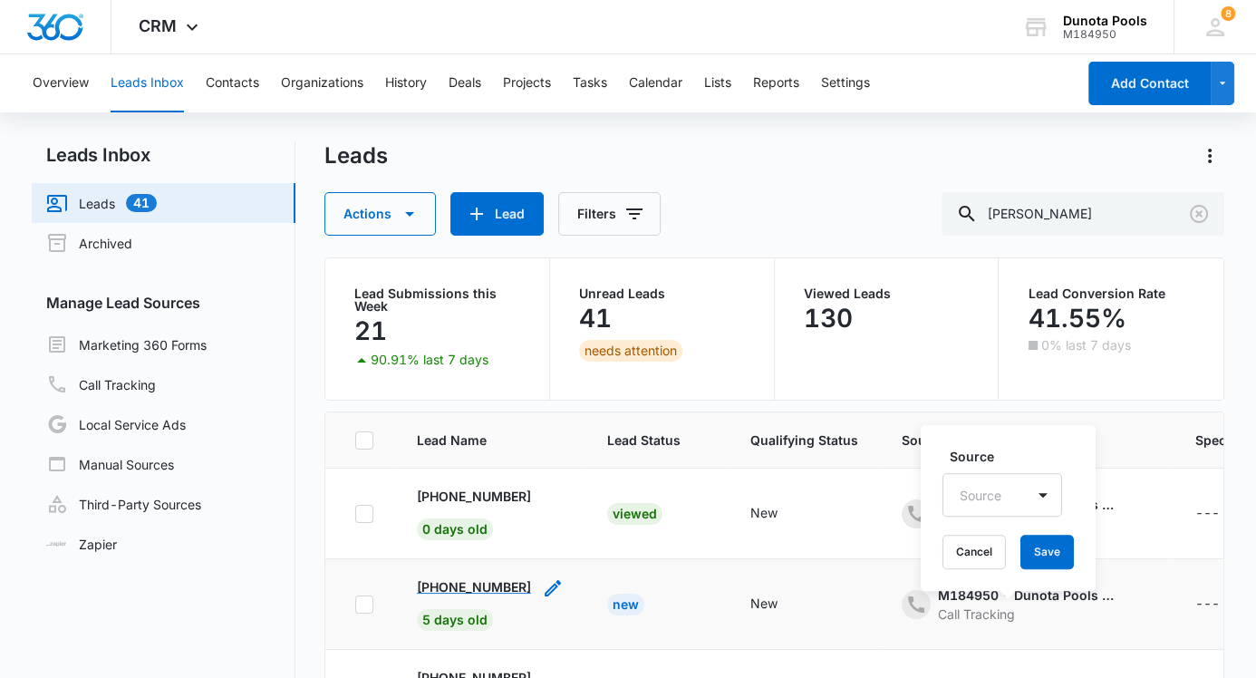
click at [476, 582] on p "[PHONE_NUMBER]" at bounding box center [474, 586] width 114 height 19
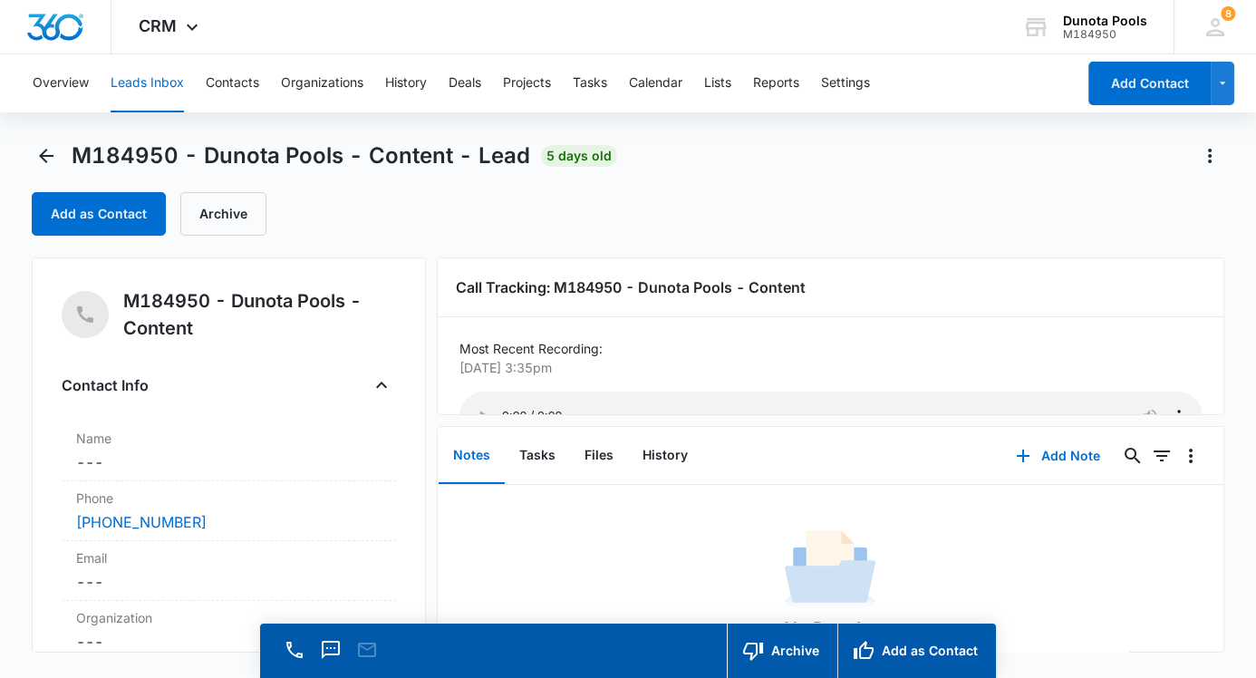
scroll to position [53, 0]
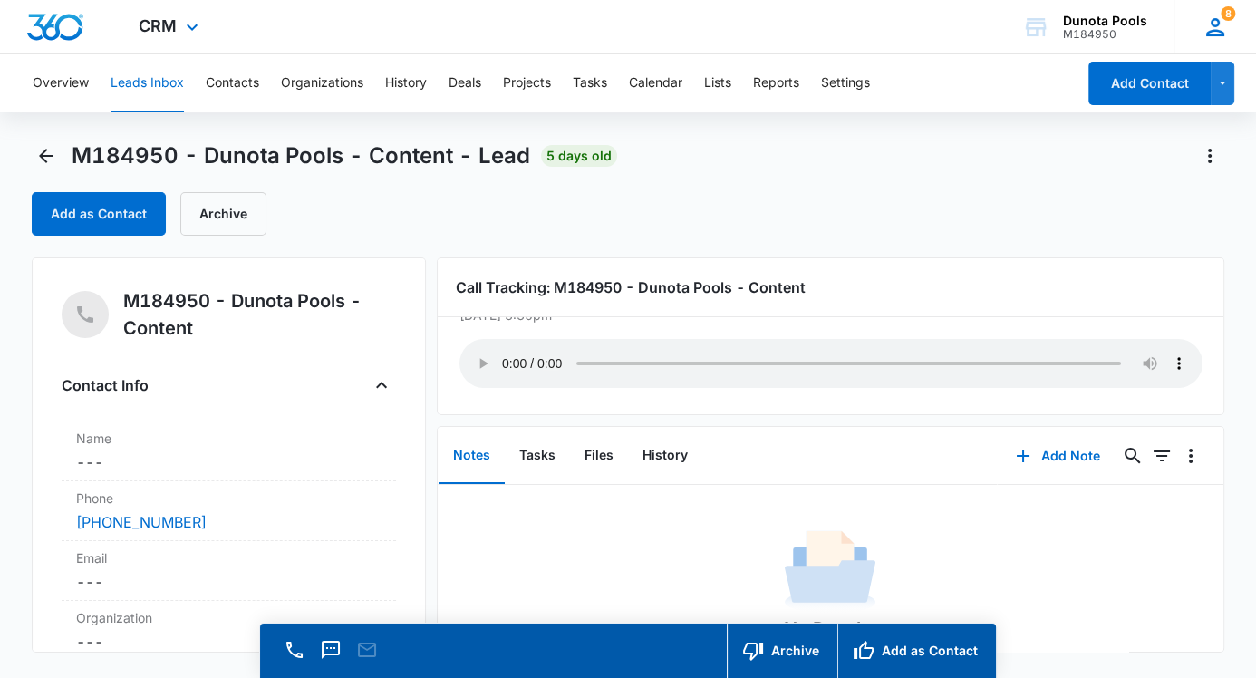
click at [1220, 25] on icon at bounding box center [1214, 27] width 27 height 27
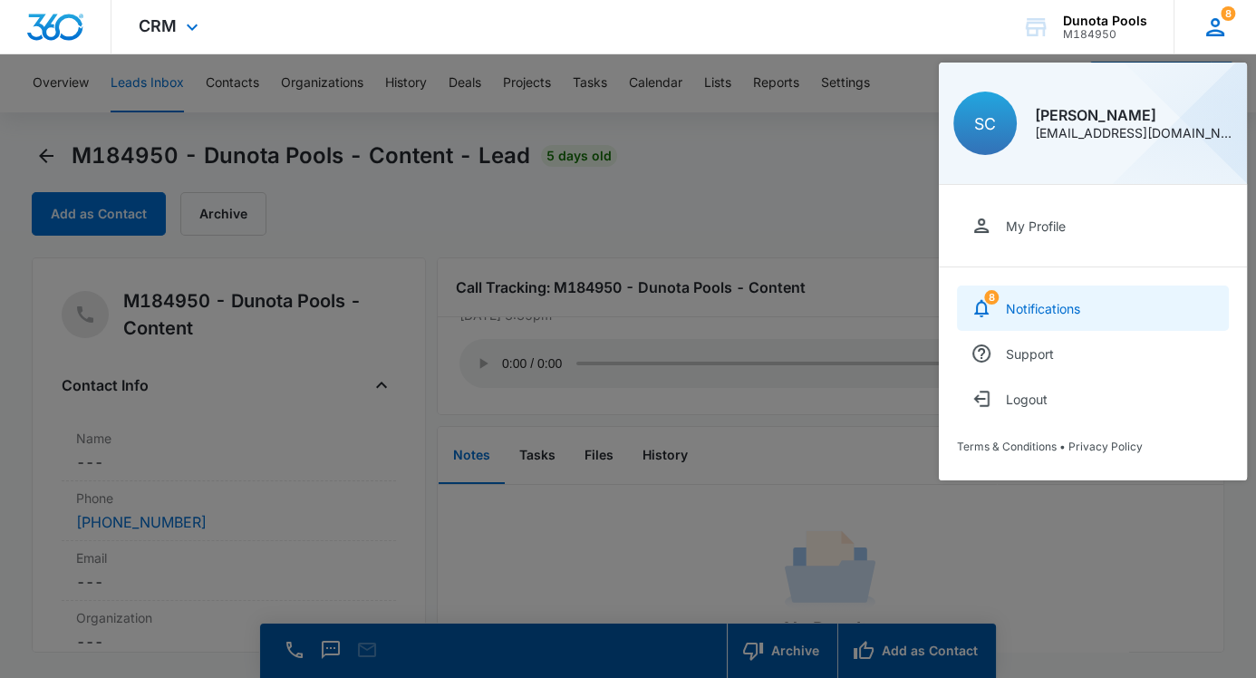
click at [1070, 302] on div "Notifications" at bounding box center [1043, 308] width 74 height 15
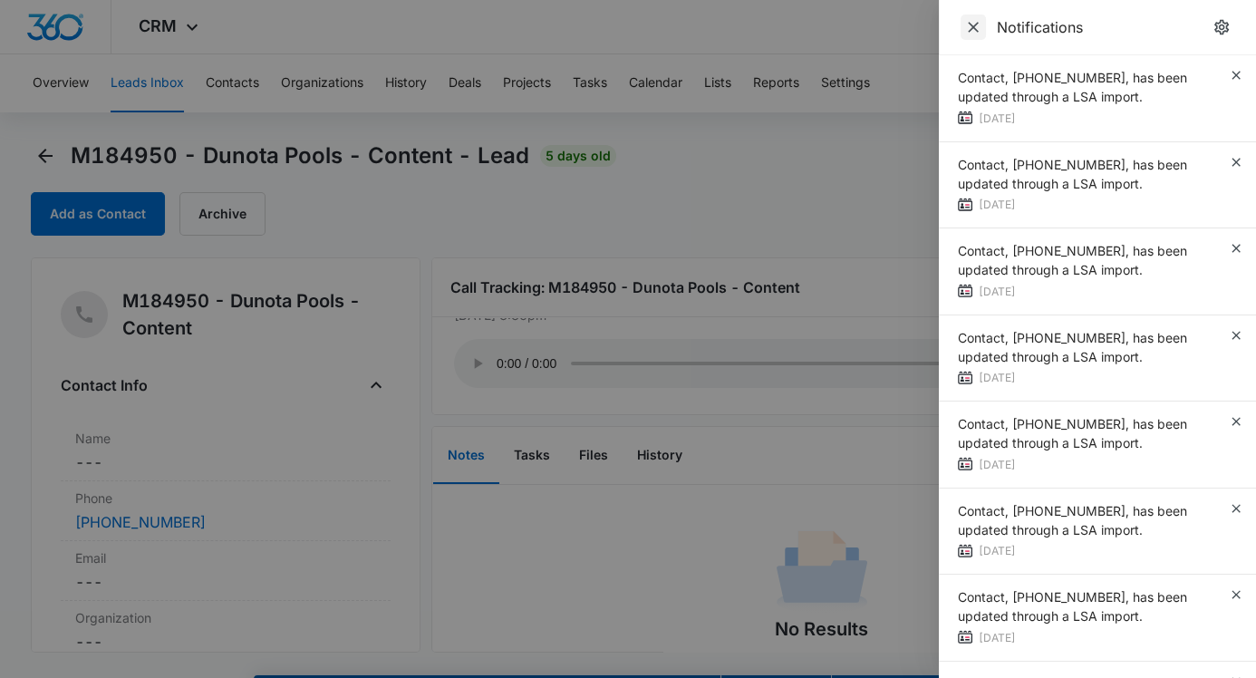
click at [978, 34] on icon "Close" at bounding box center [973, 27] width 18 height 18
